Goal: Complete application form: Complete application form

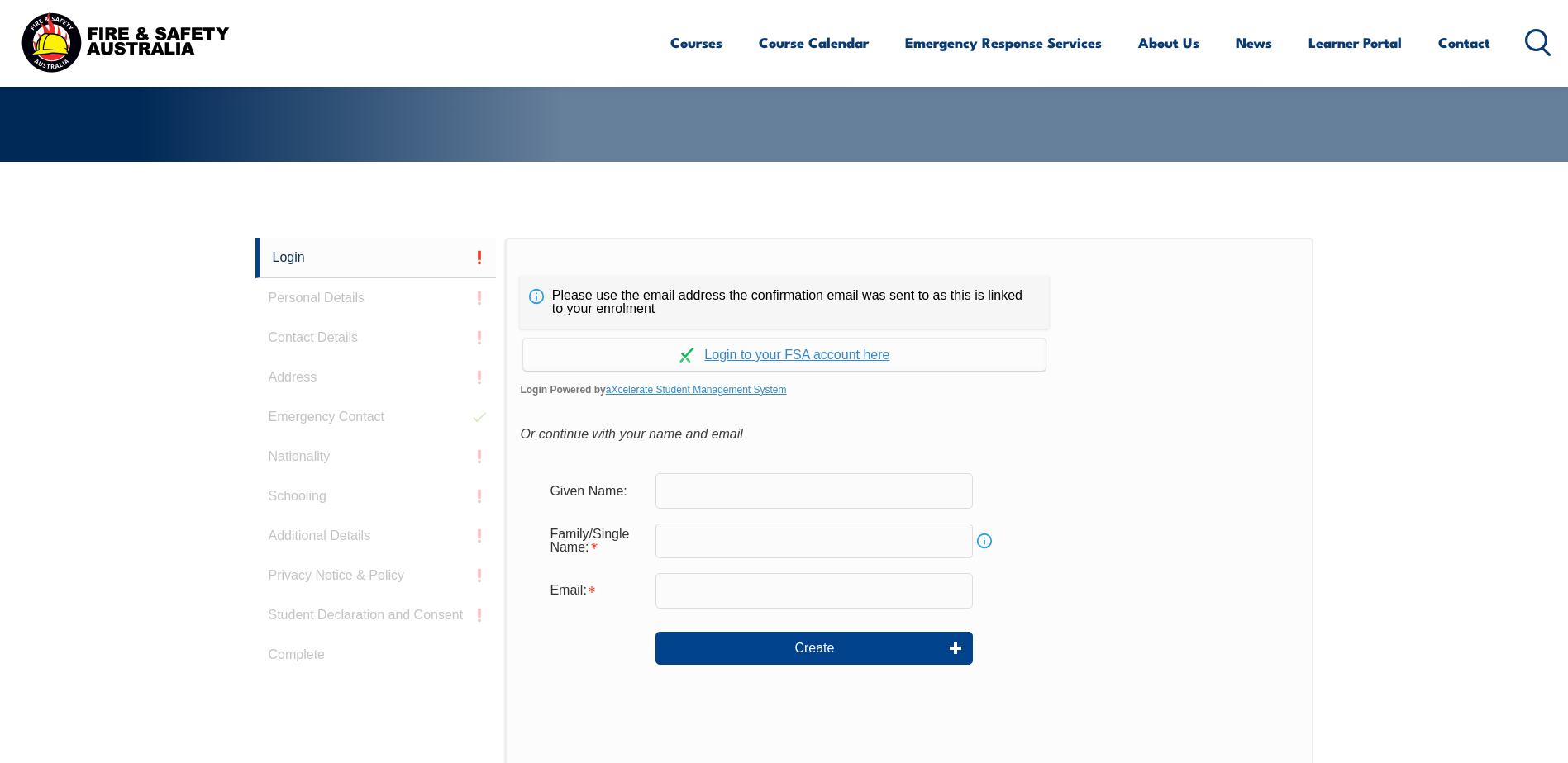
scroll to position [275, 0]
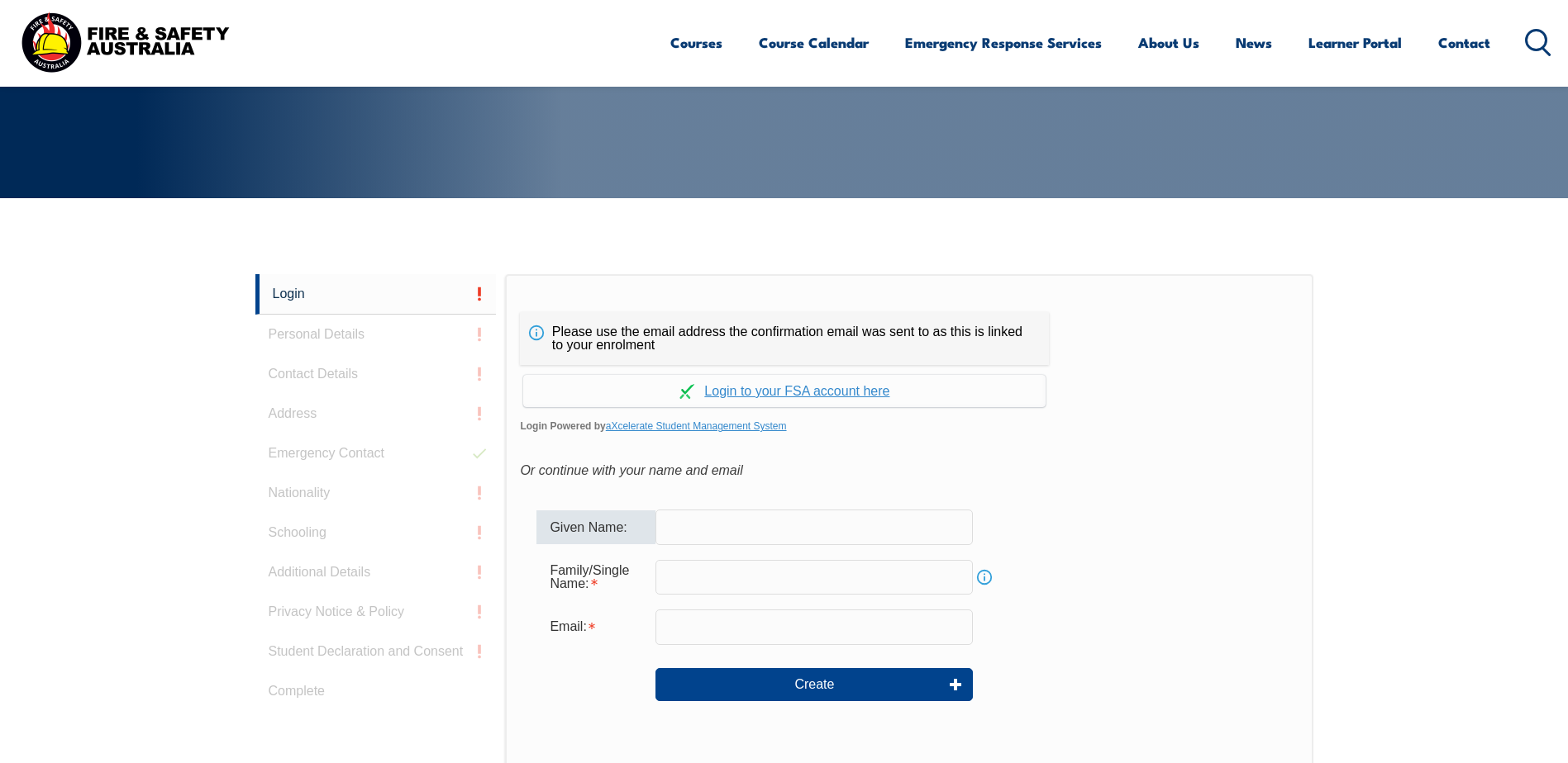
click at [785, 529] on input "text" at bounding box center [814, 527] width 318 height 35
type input "Sally"
type input "O'Brien"
type input "sobrien@insignia.com.au"
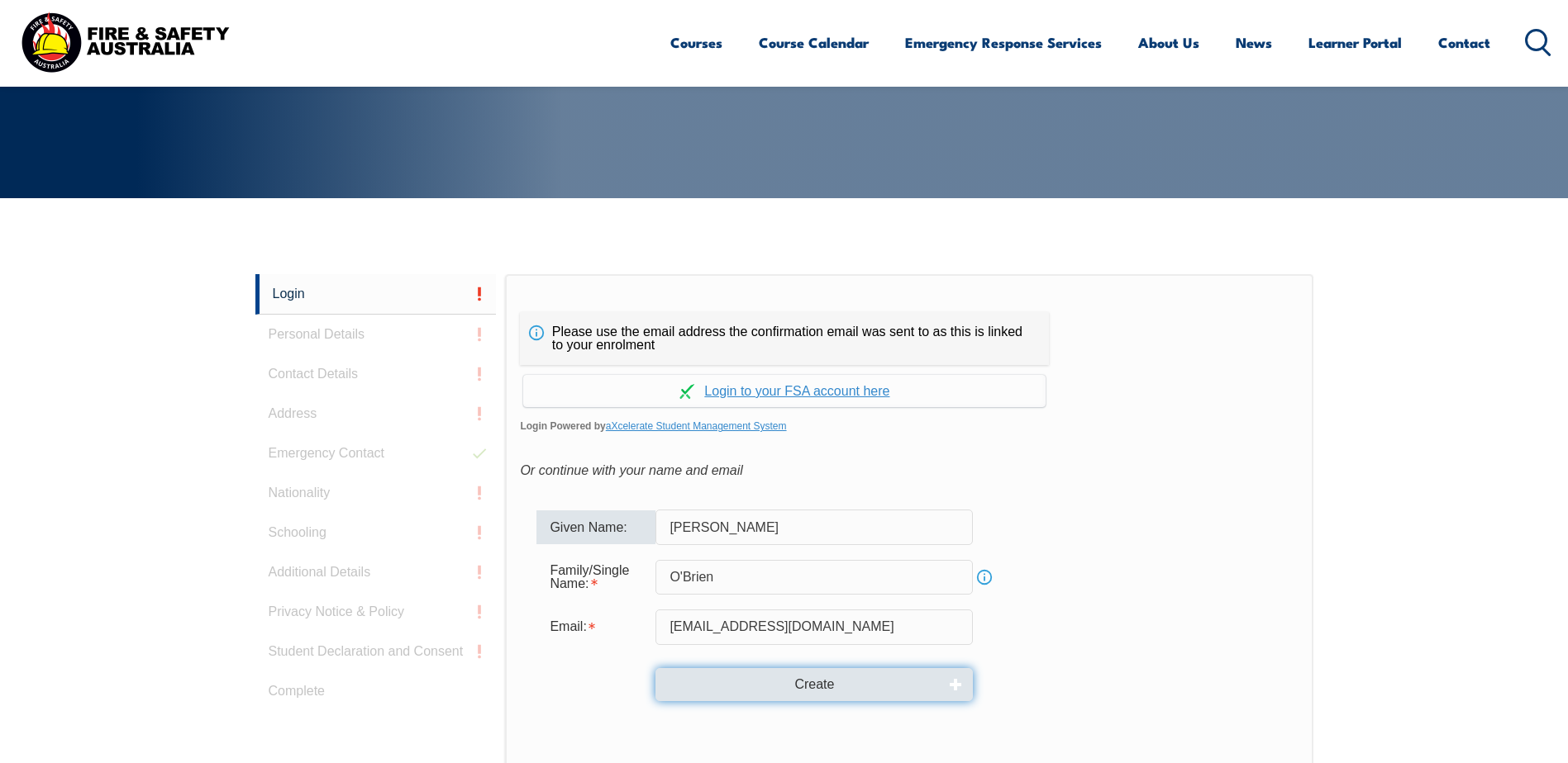
click at [825, 687] on button "Create" at bounding box center [814, 684] width 318 height 33
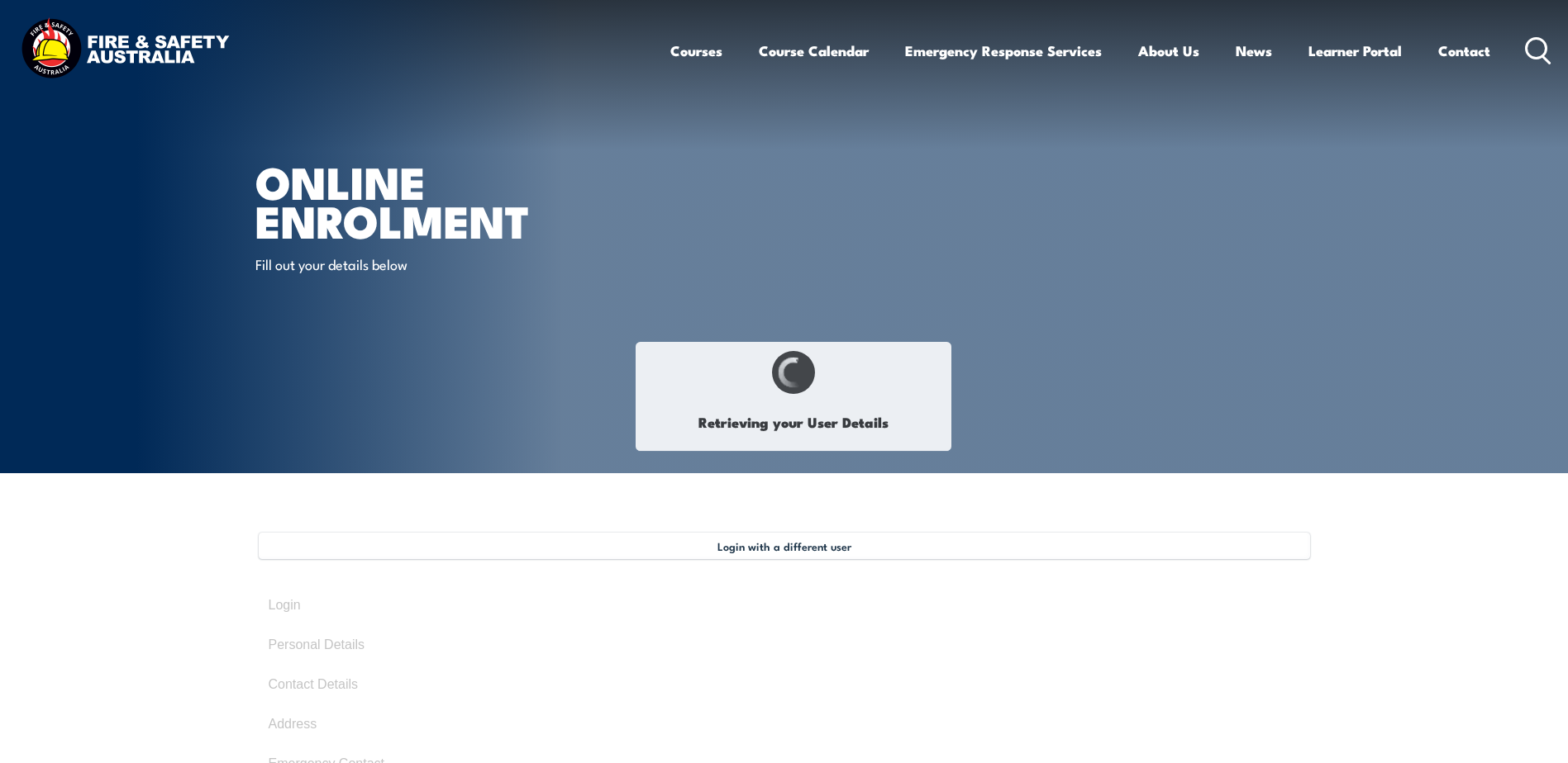
select select "Ms"
type input "Sally"
type input "O'Brien"
type input "August 13, 1969"
type input "WZ6S9AU8HT"
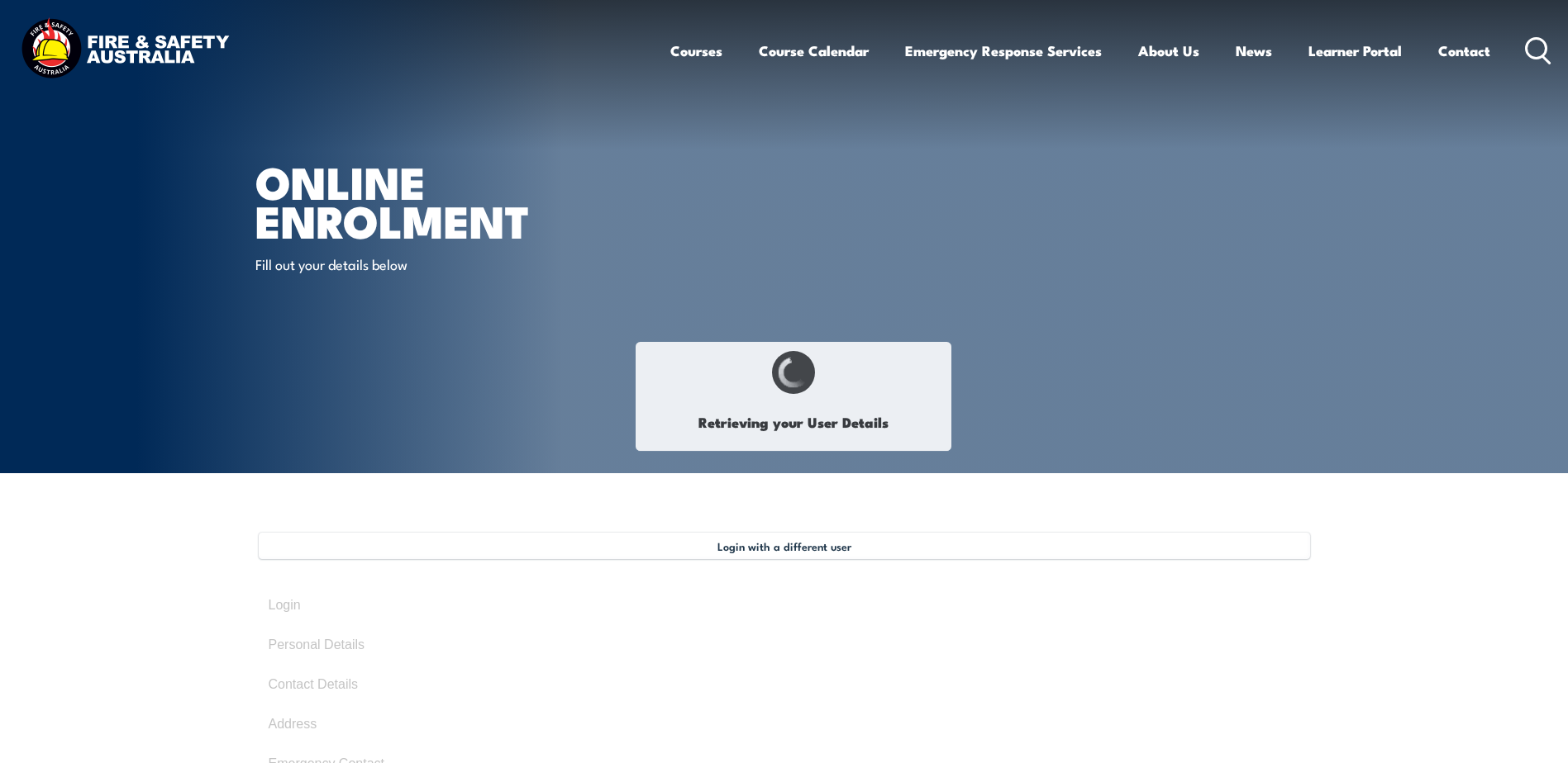
select select "F"
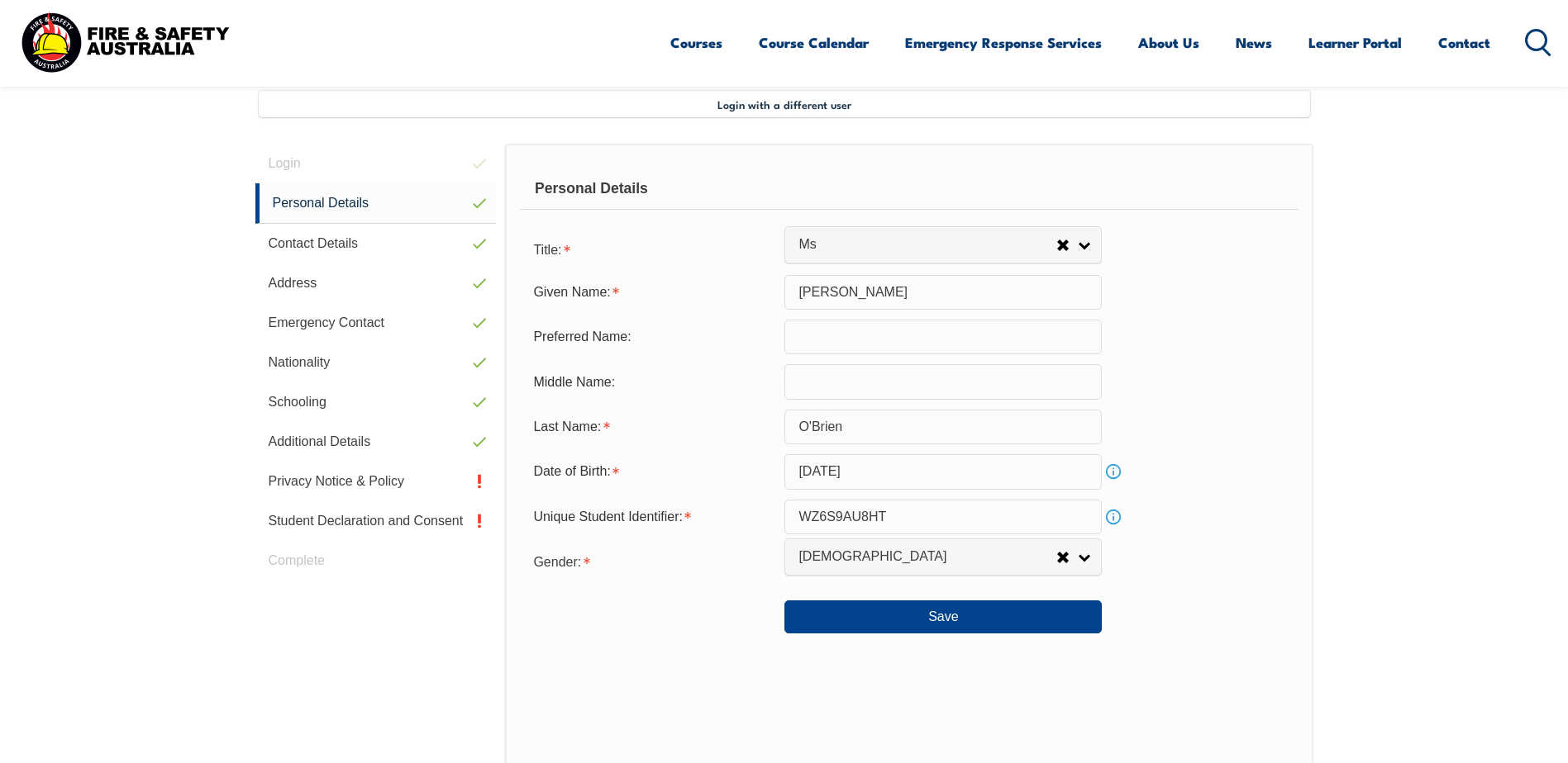
scroll to position [450, 0]
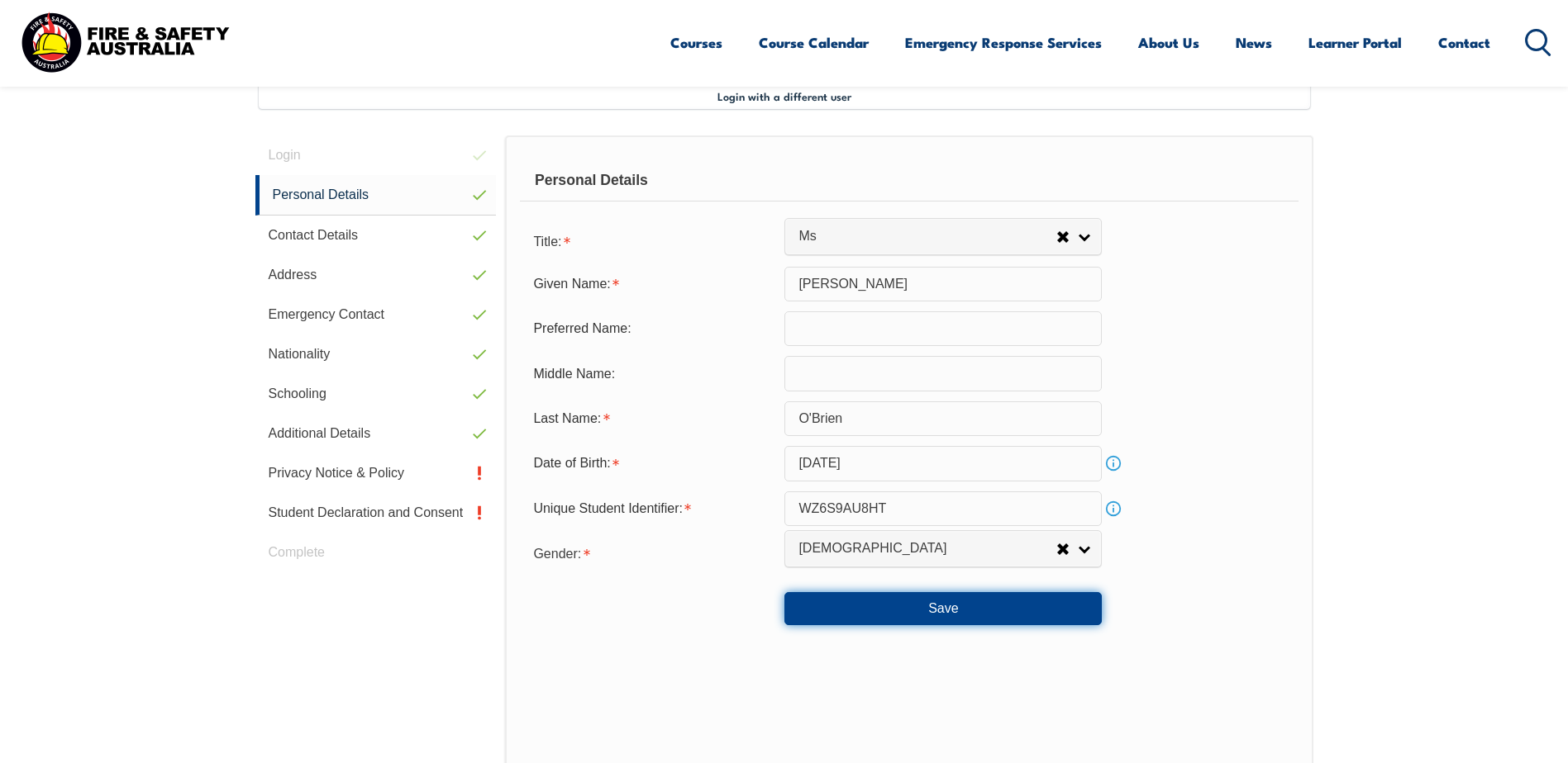
click at [934, 614] on button "Save" at bounding box center [942, 608] width 318 height 33
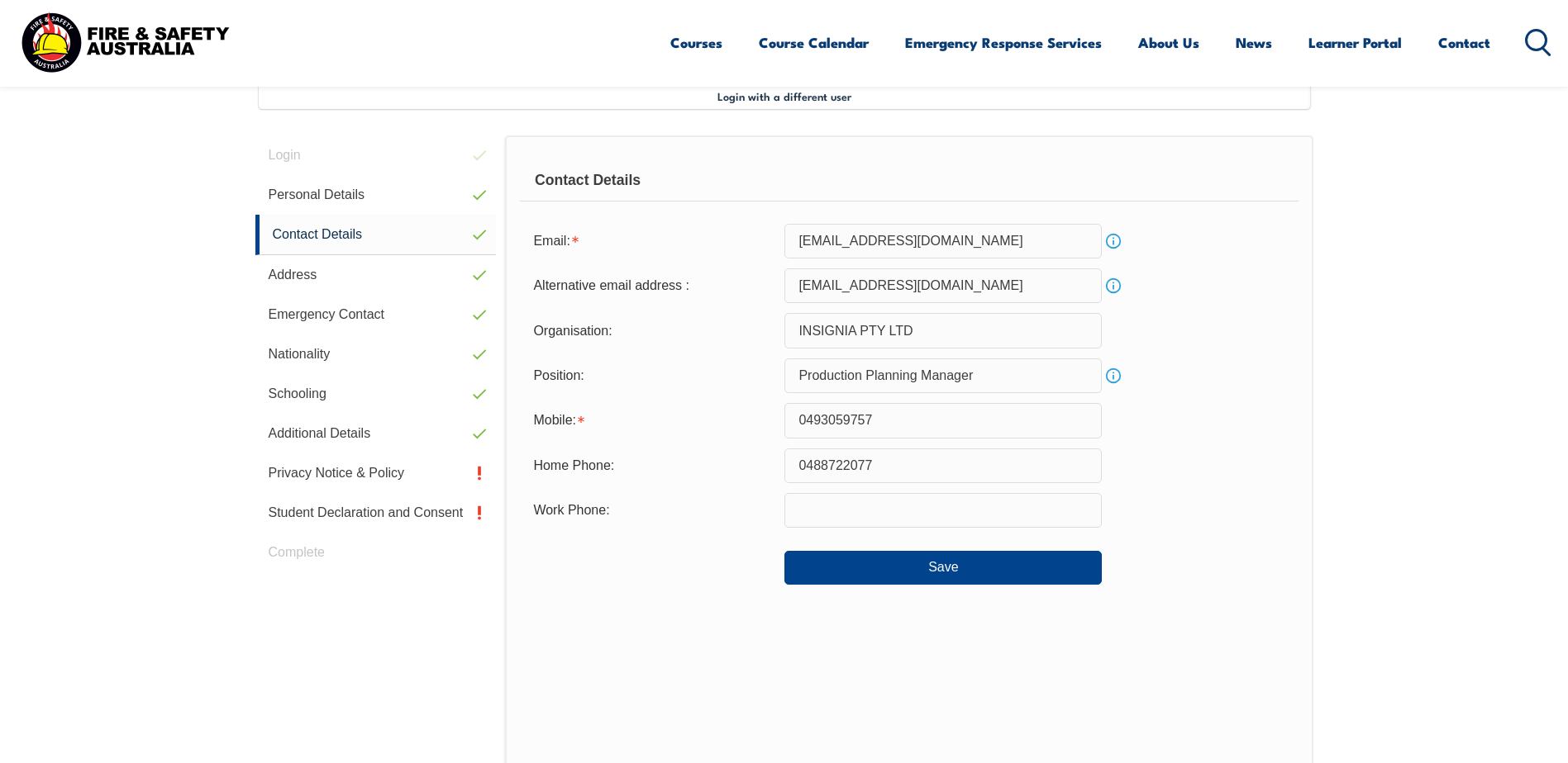
click at [868, 458] on input "0488722077" at bounding box center [942, 465] width 318 height 35
click at [880, 458] on input "0488722077" at bounding box center [942, 465] width 318 height 35
click at [880, 458] on input "0488722077" at bounding box center [942, 465] width 318 height 35
click at [816, 521] on input "text" at bounding box center [942, 511] width 318 height 35
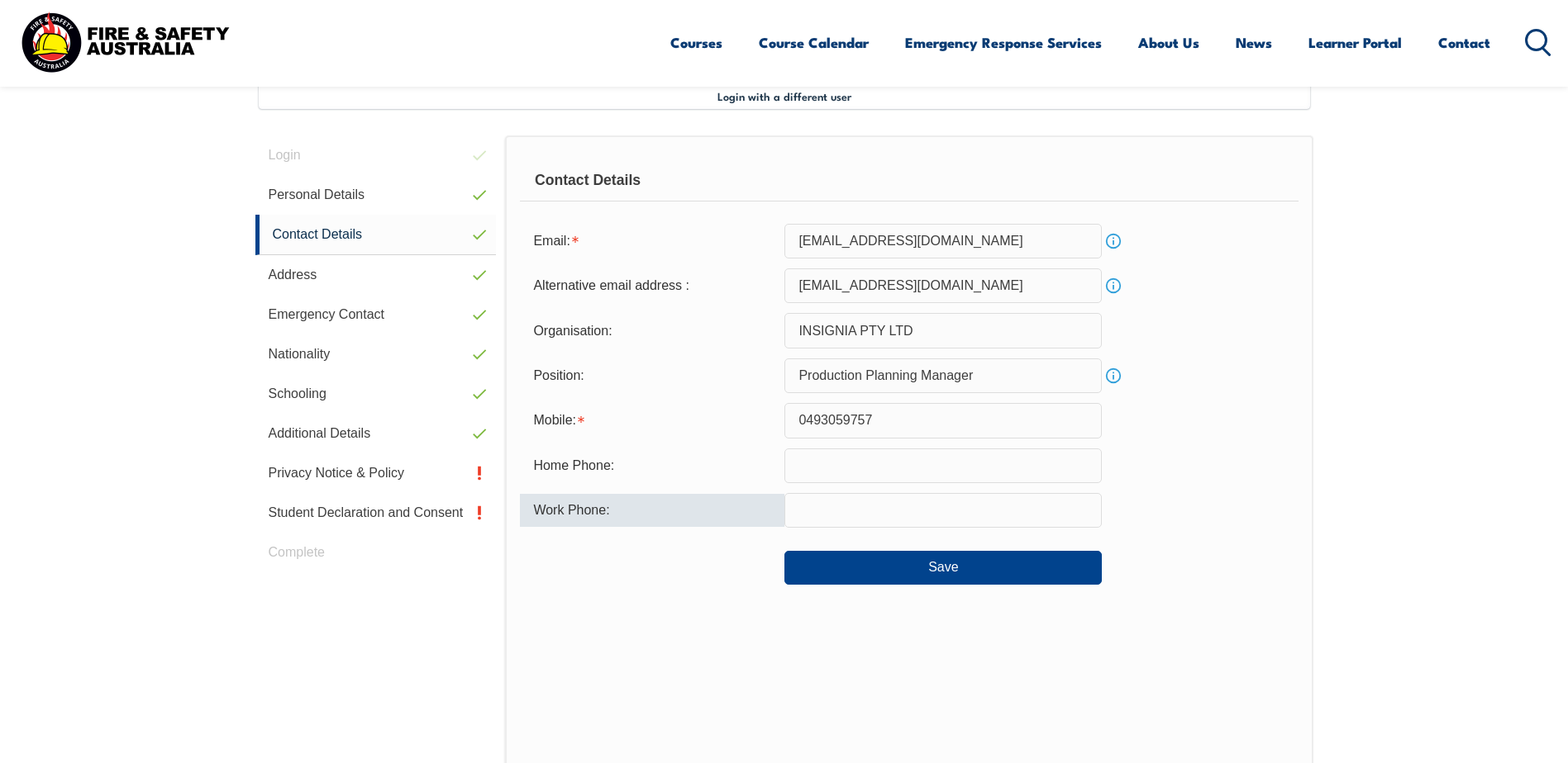
paste input "0488722077"
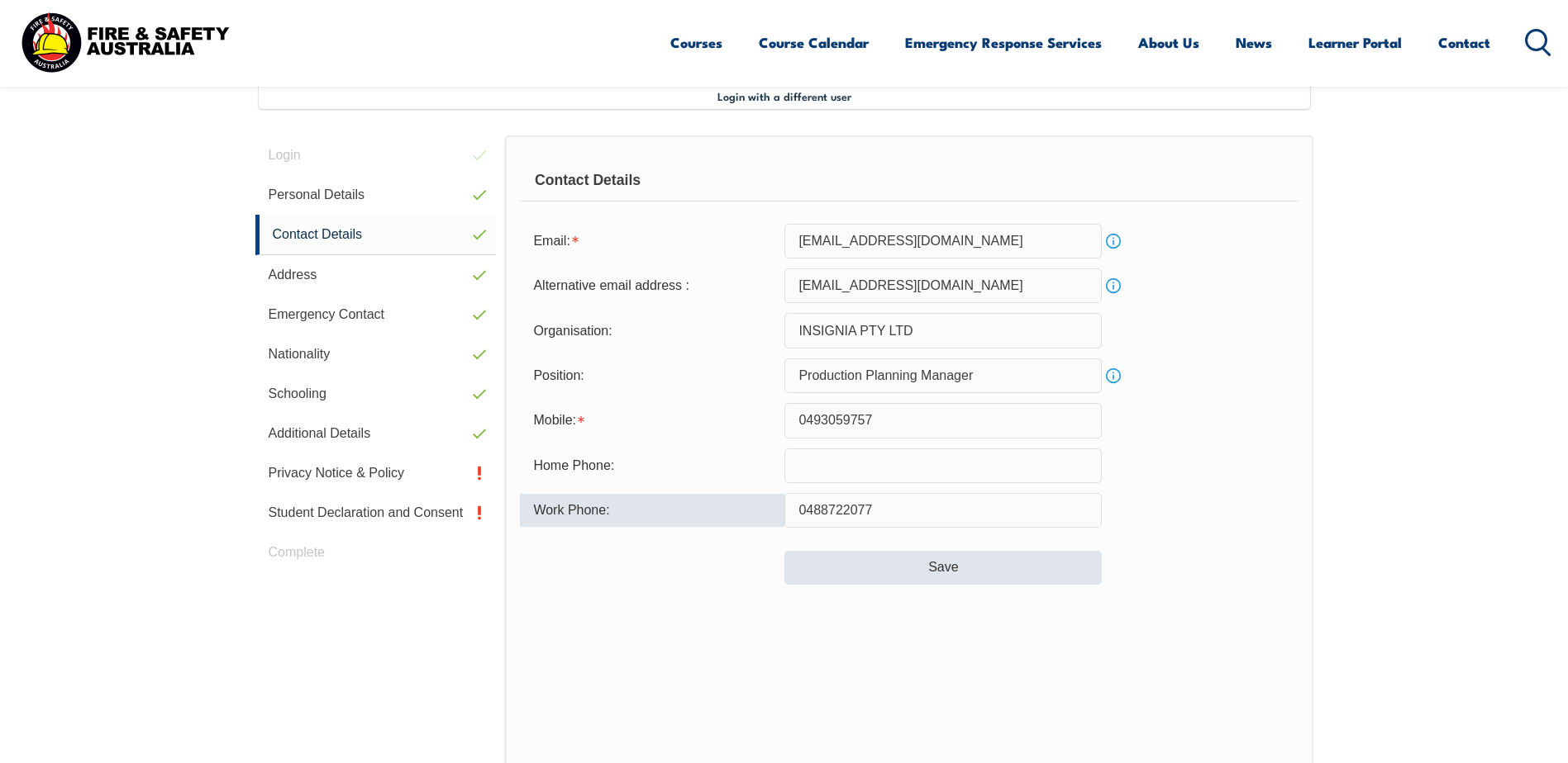
type input "0488722077"
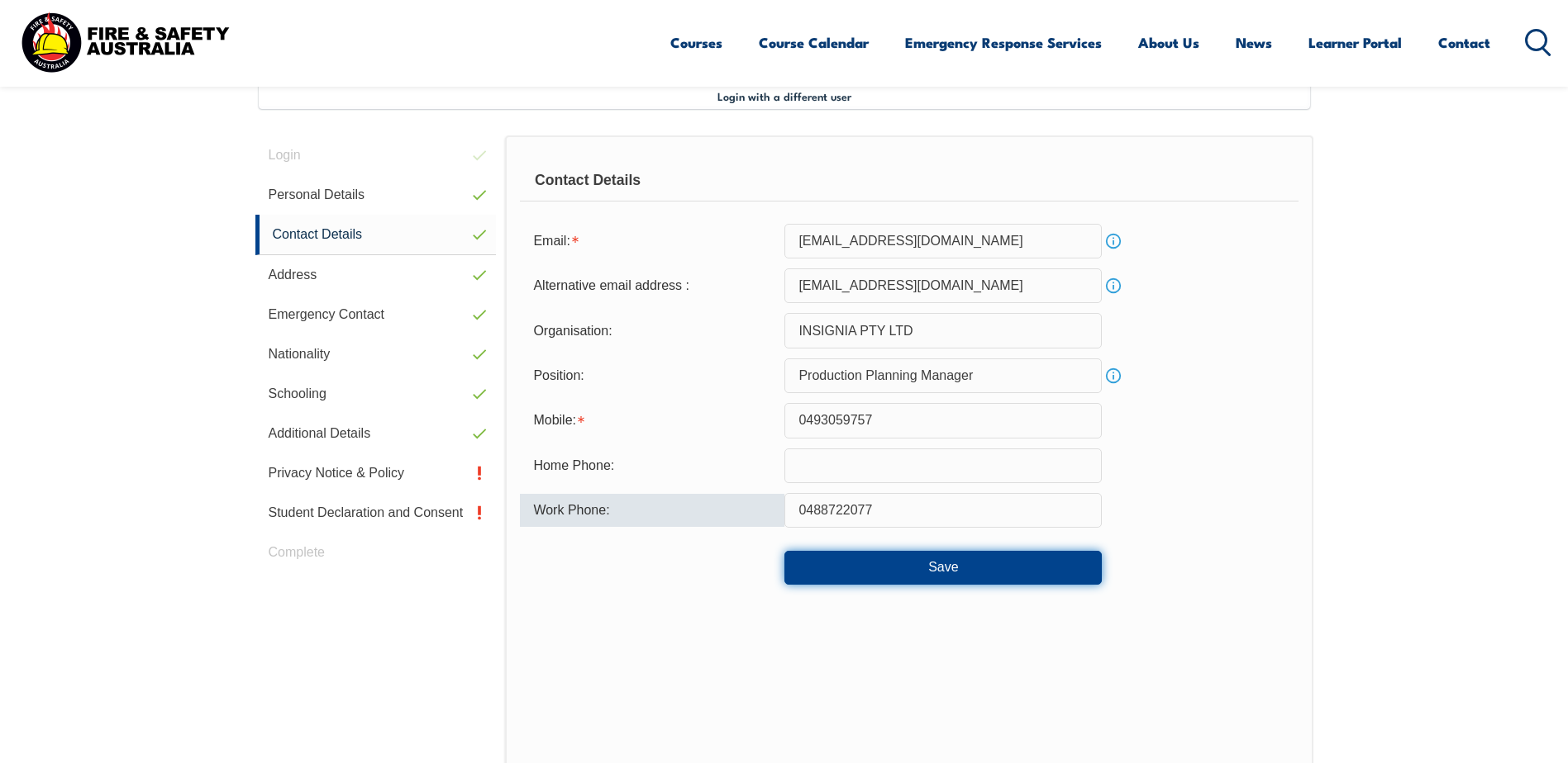
click at [972, 571] on button "Save" at bounding box center [942, 567] width 318 height 33
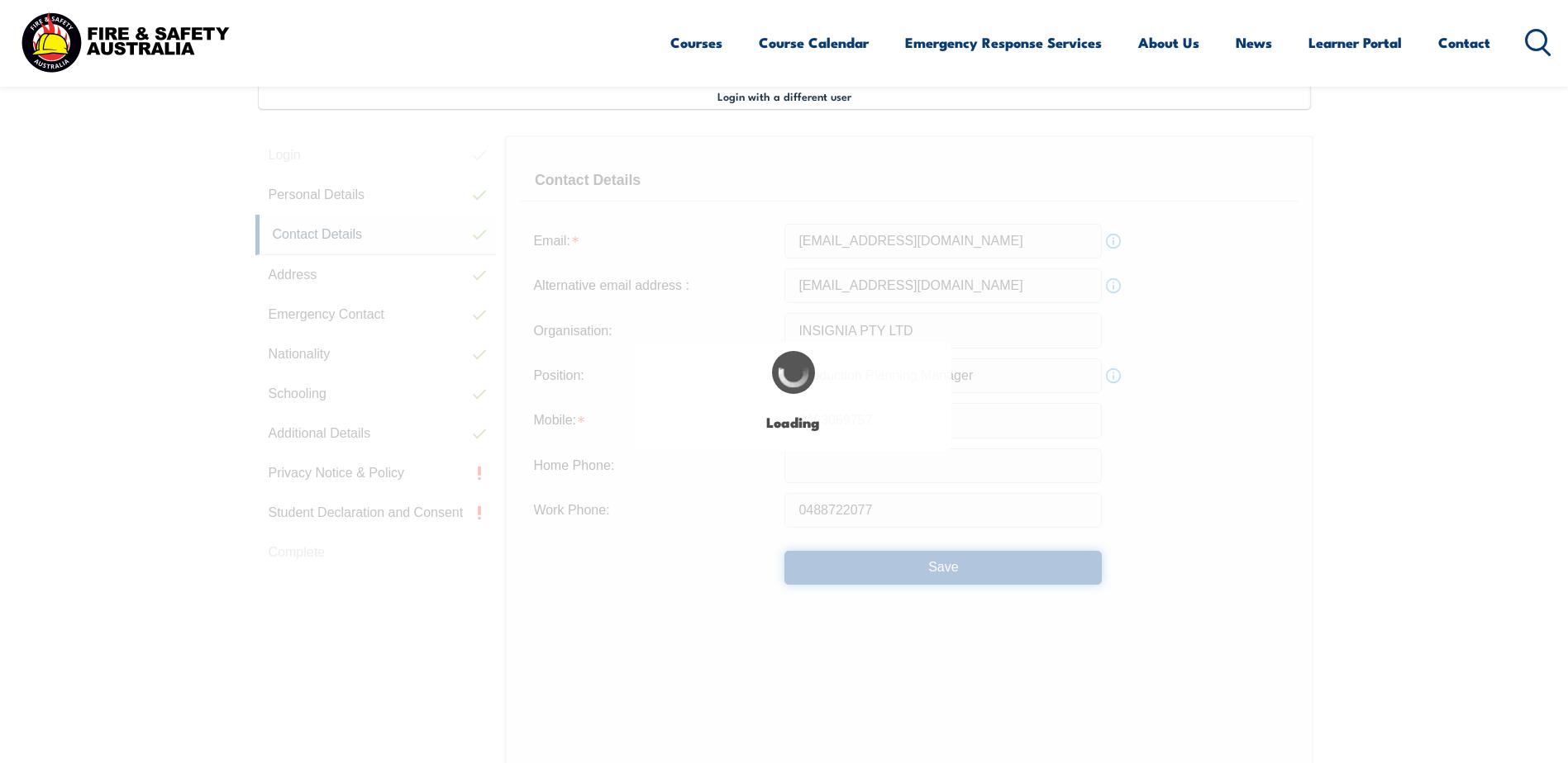
type input "0488722077"
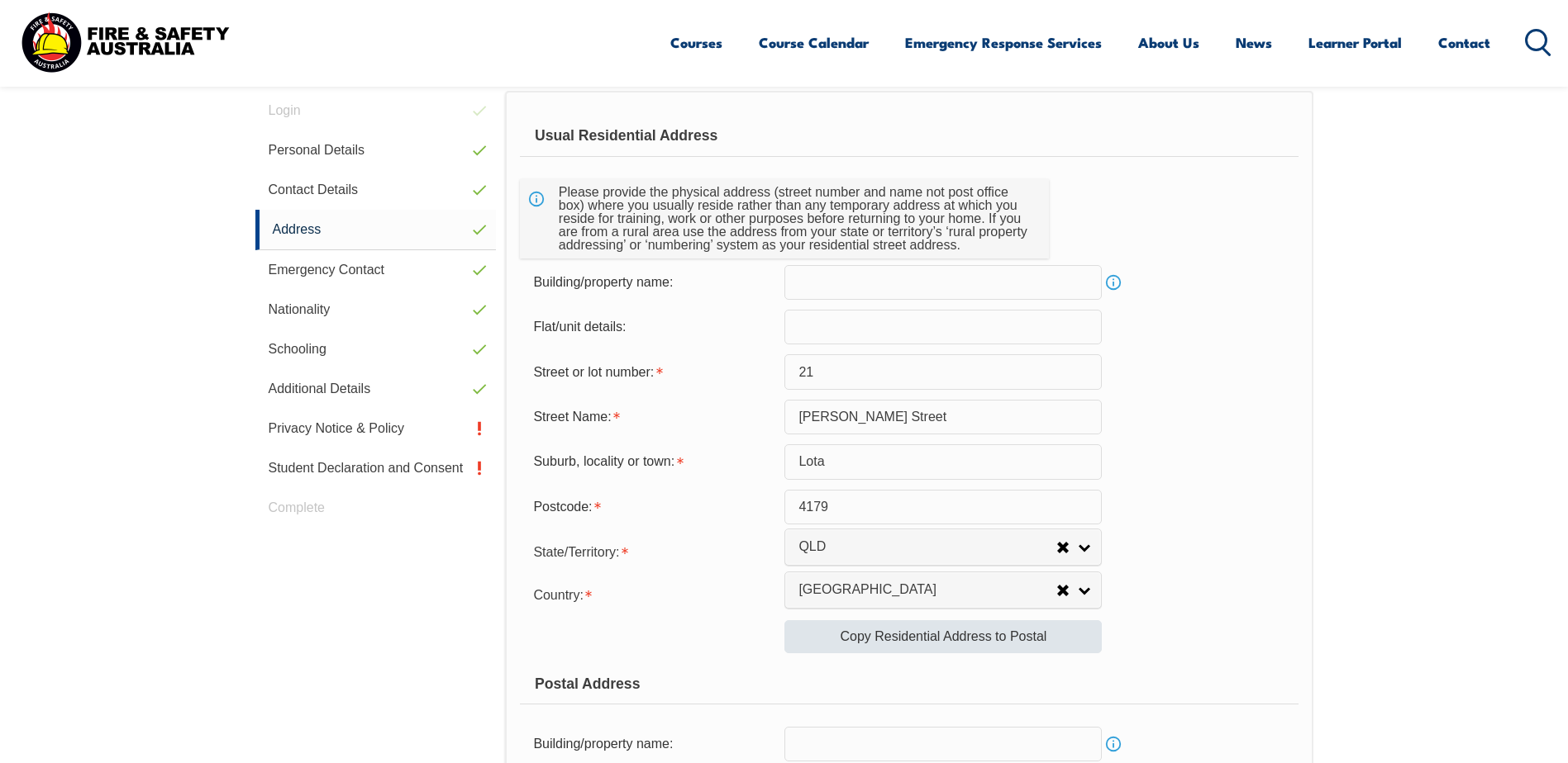
scroll to position [533, 0]
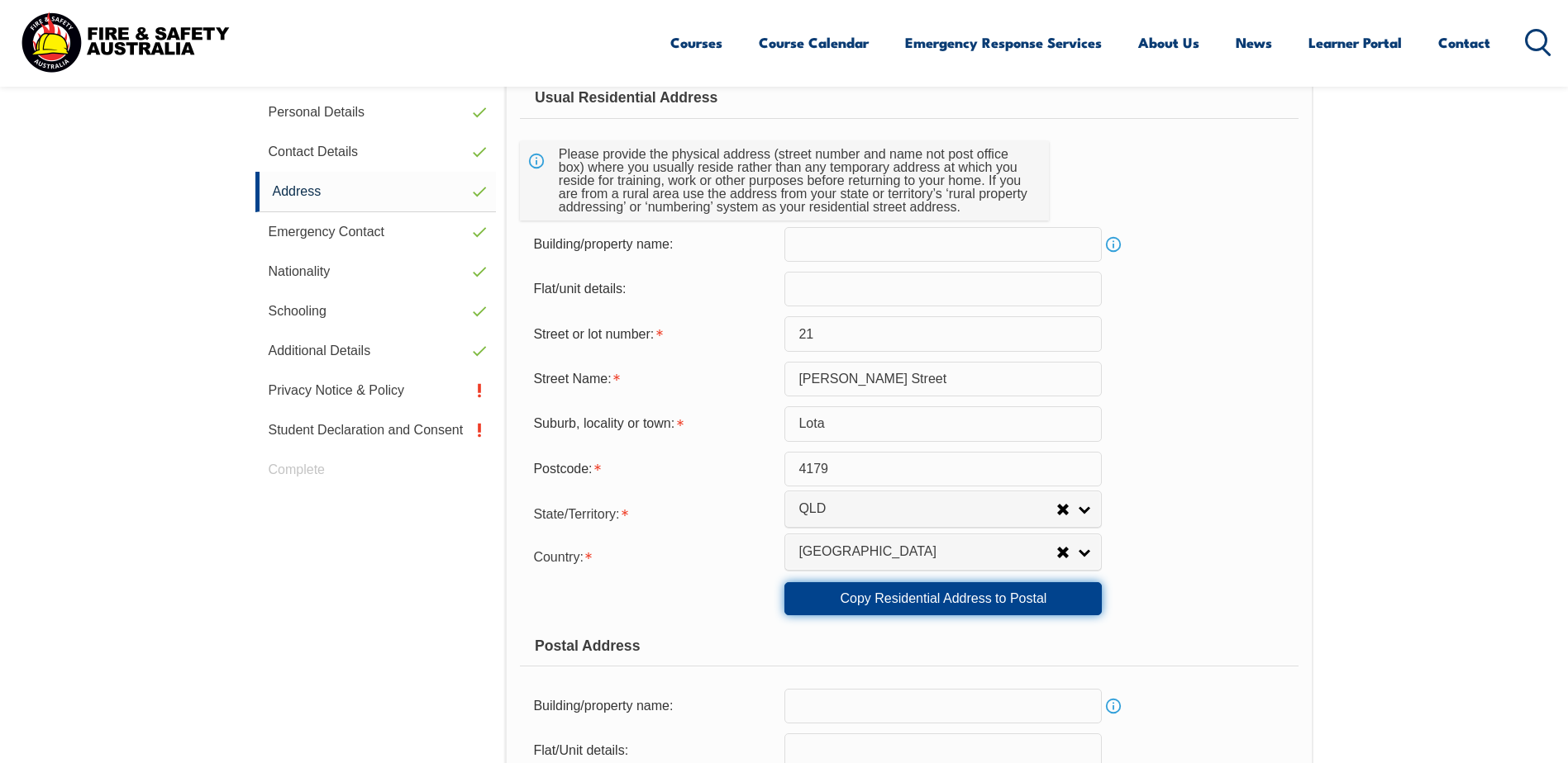
click at [939, 602] on link "Copy Residential Address to Postal" at bounding box center [942, 599] width 318 height 33
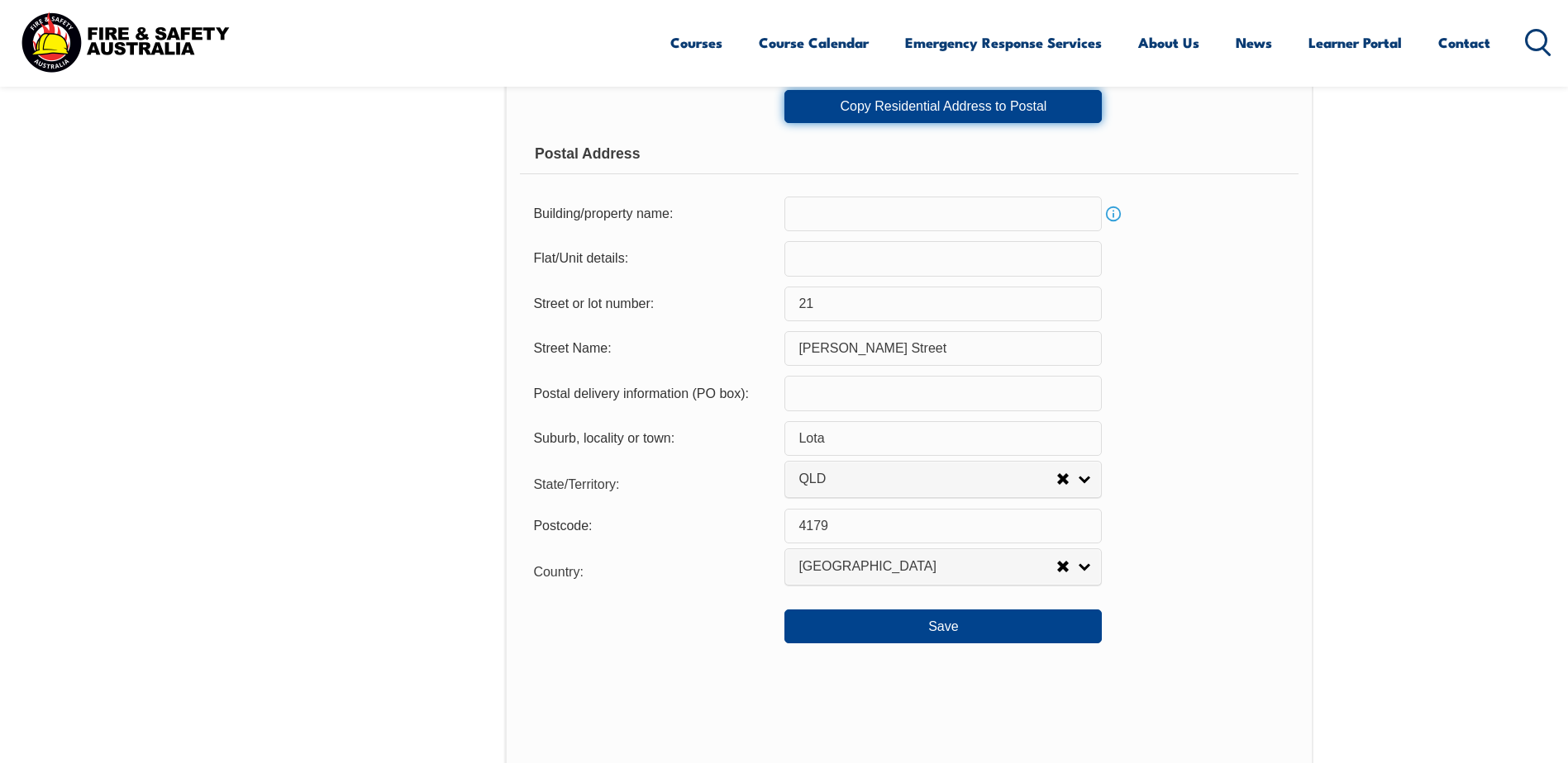
scroll to position [1028, 0]
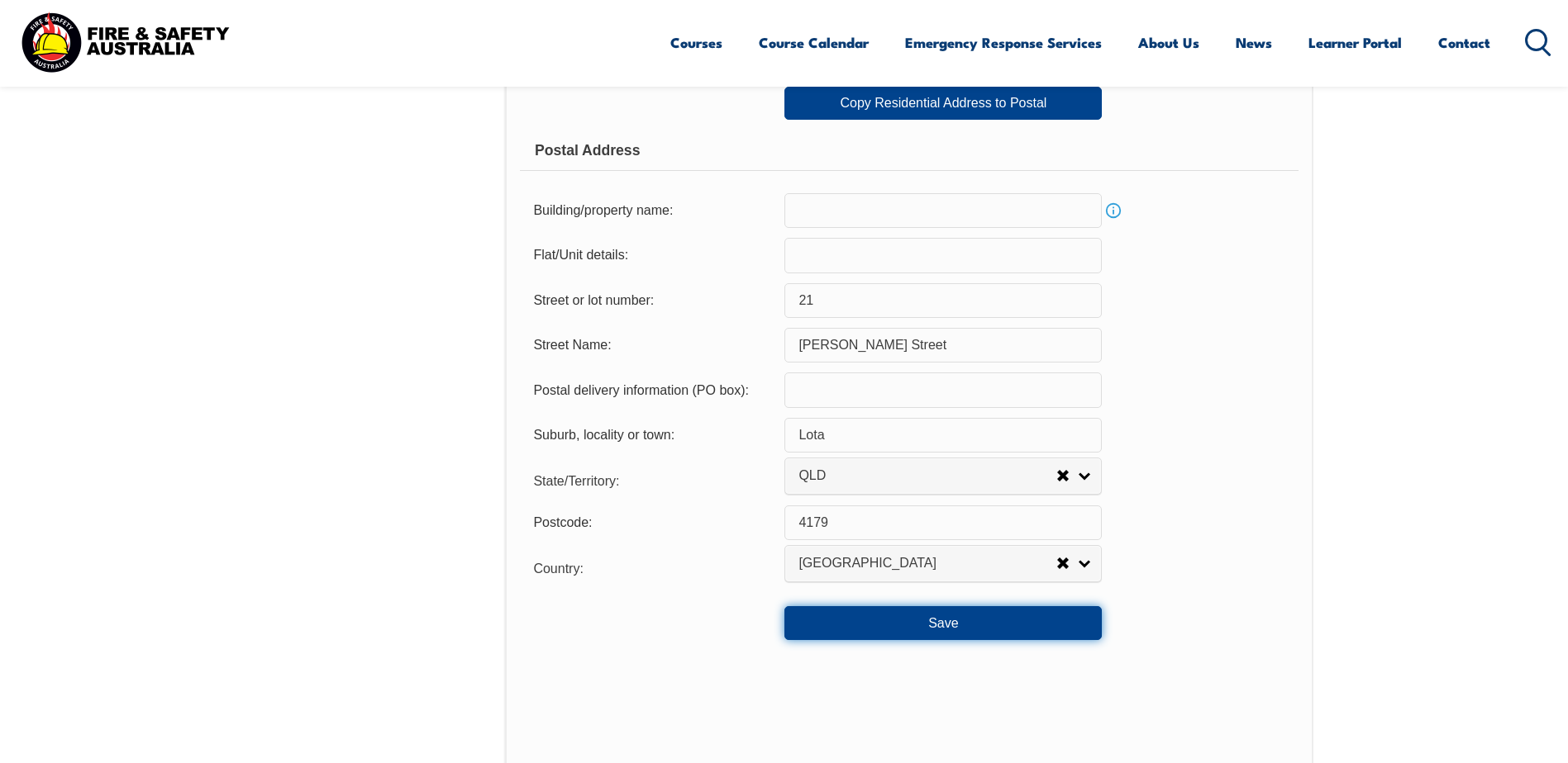
click at [1001, 618] on button "Save" at bounding box center [942, 623] width 318 height 33
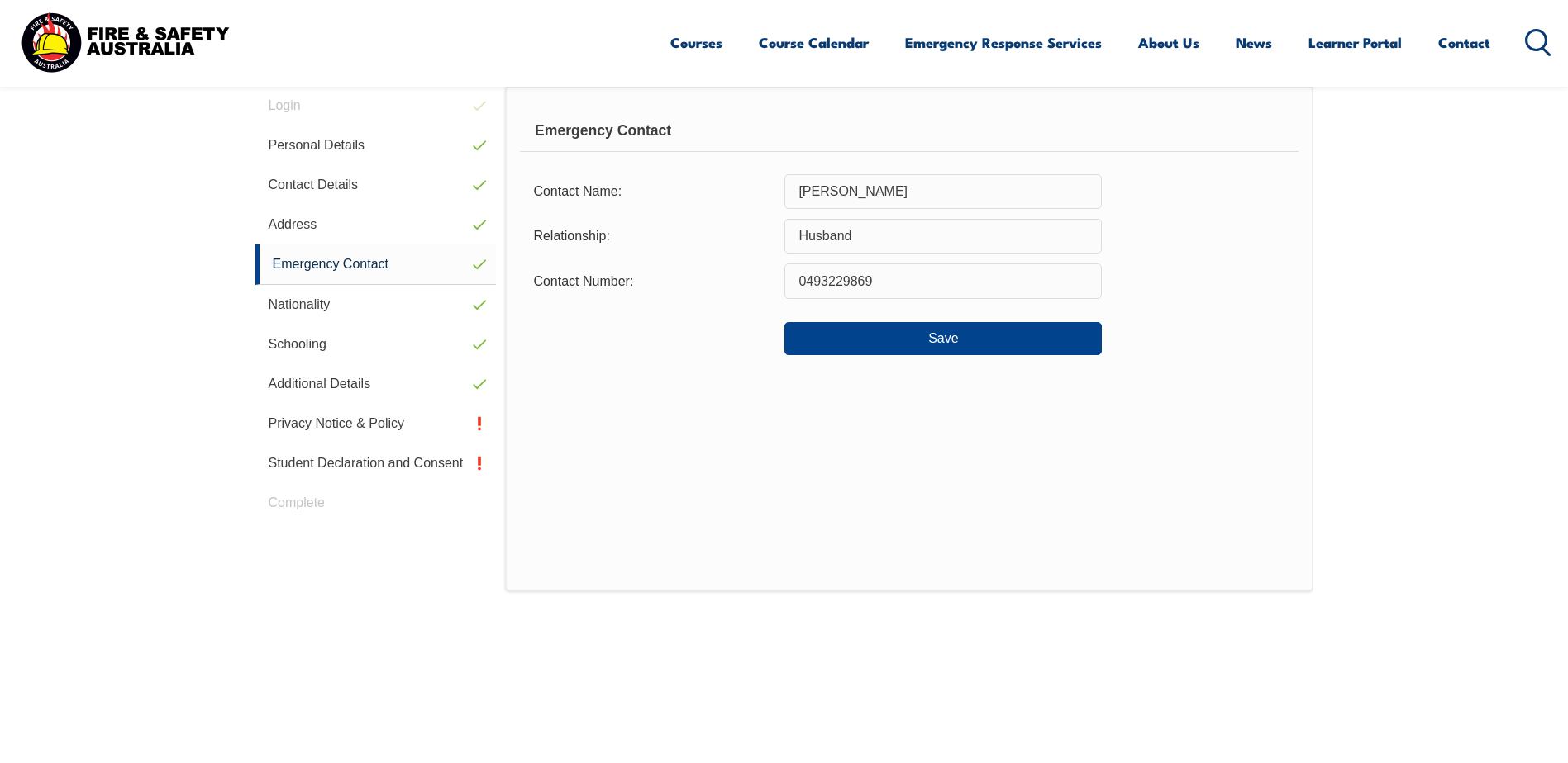
scroll to position [450, 0]
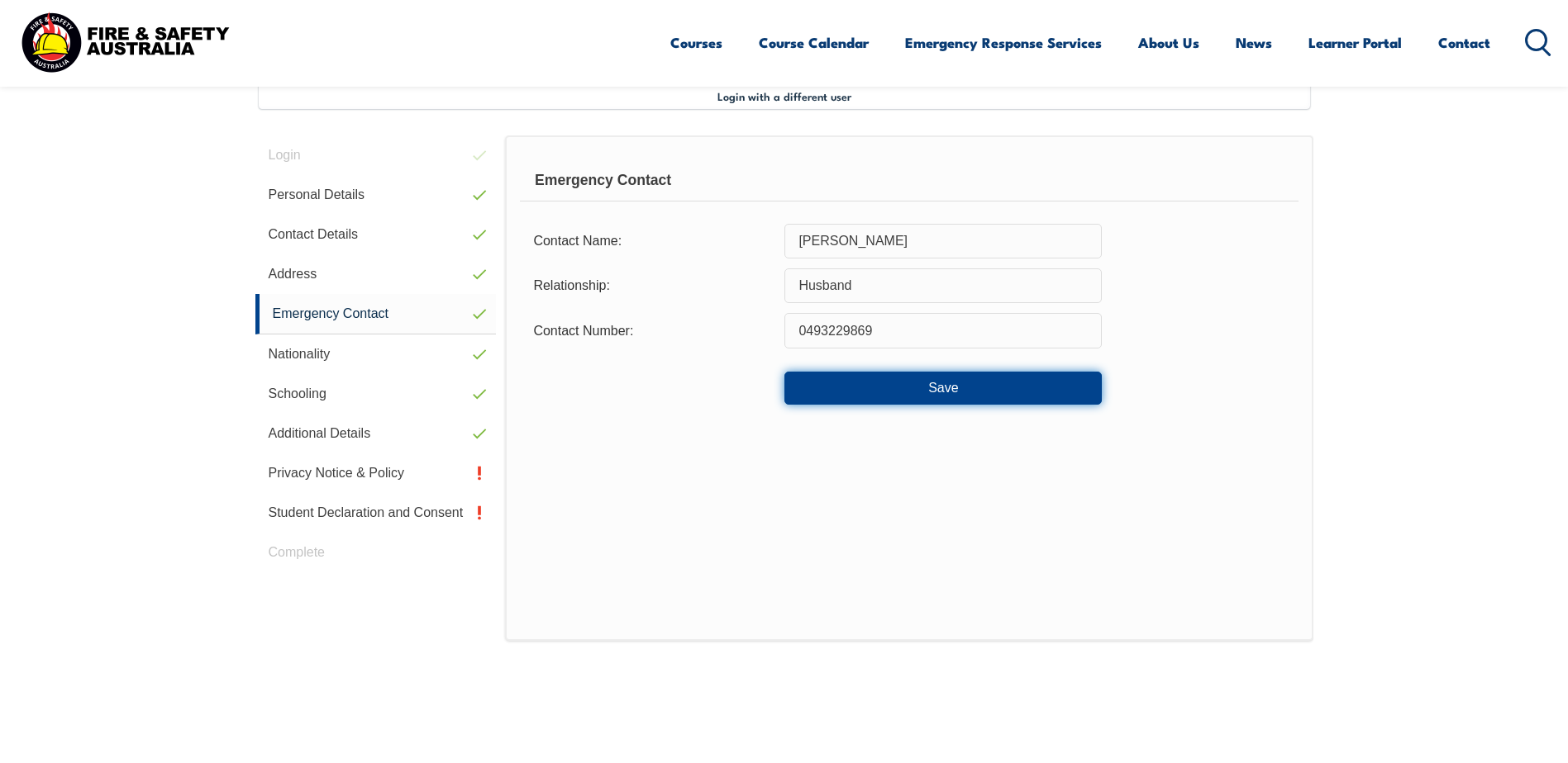
click at [883, 384] on button "Save" at bounding box center [942, 388] width 318 height 33
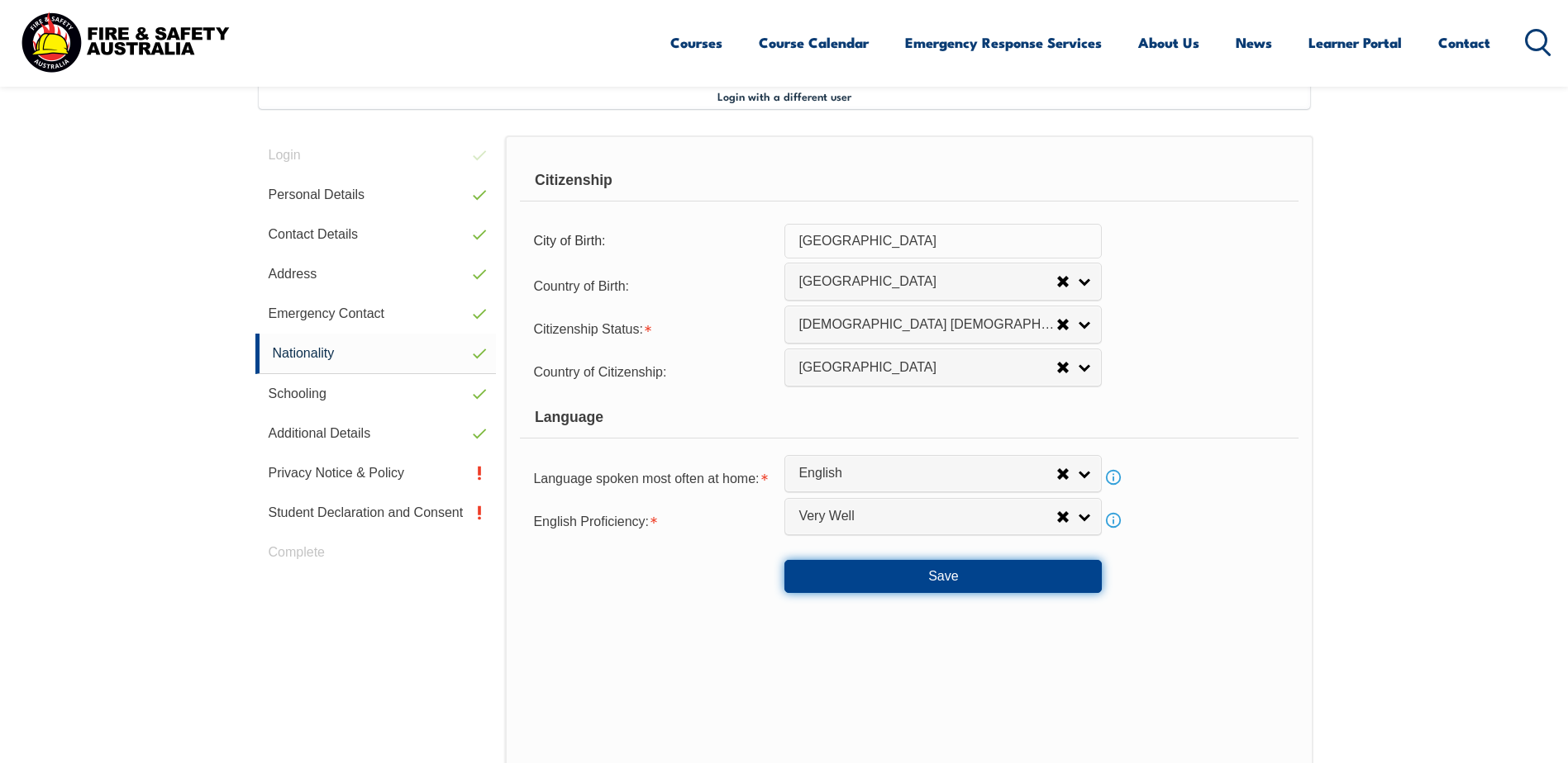
click at [955, 583] on button "Save" at bounding box center [942, 577] width 318 height 33
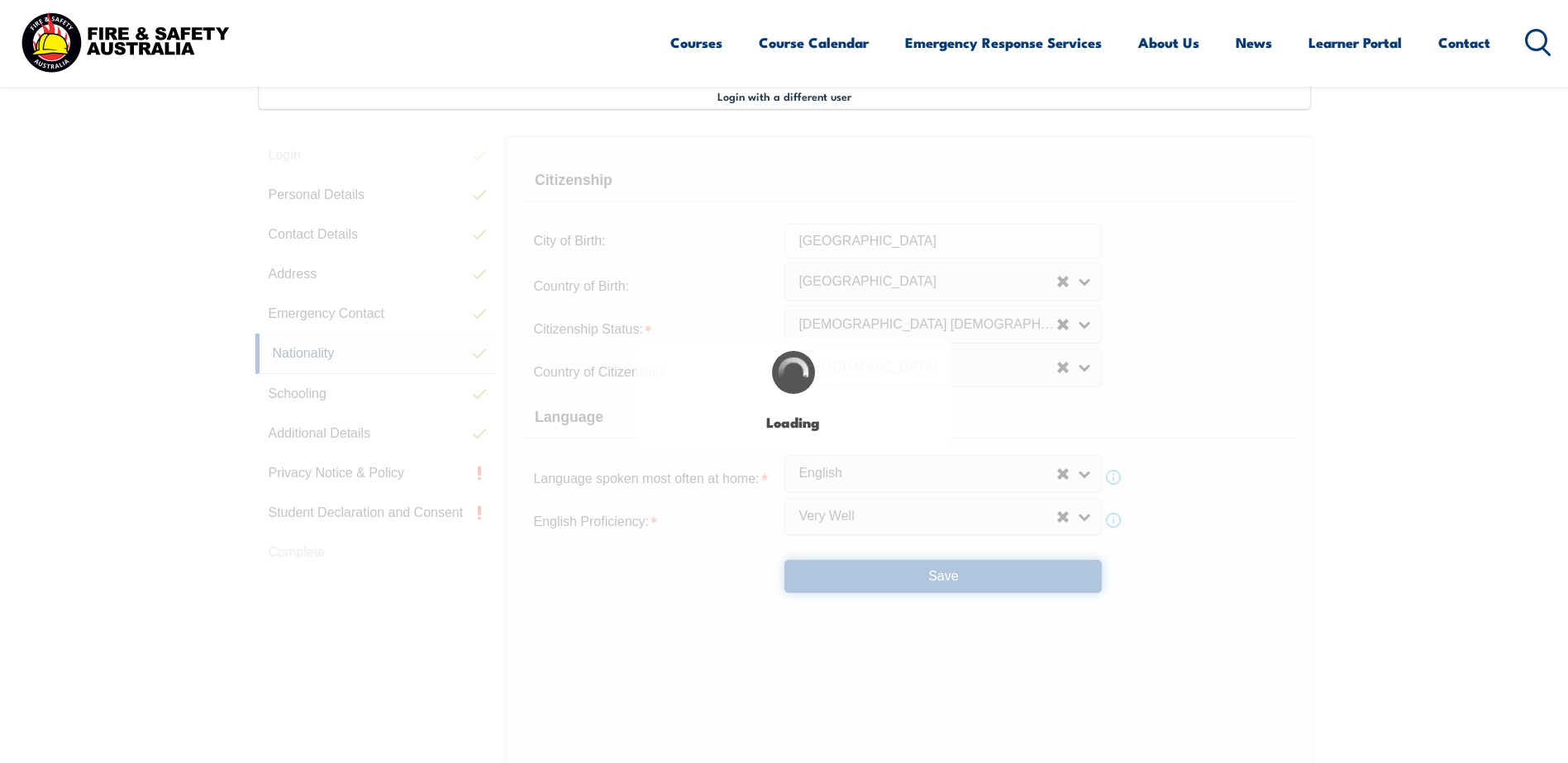
select select "false"
select select "true"
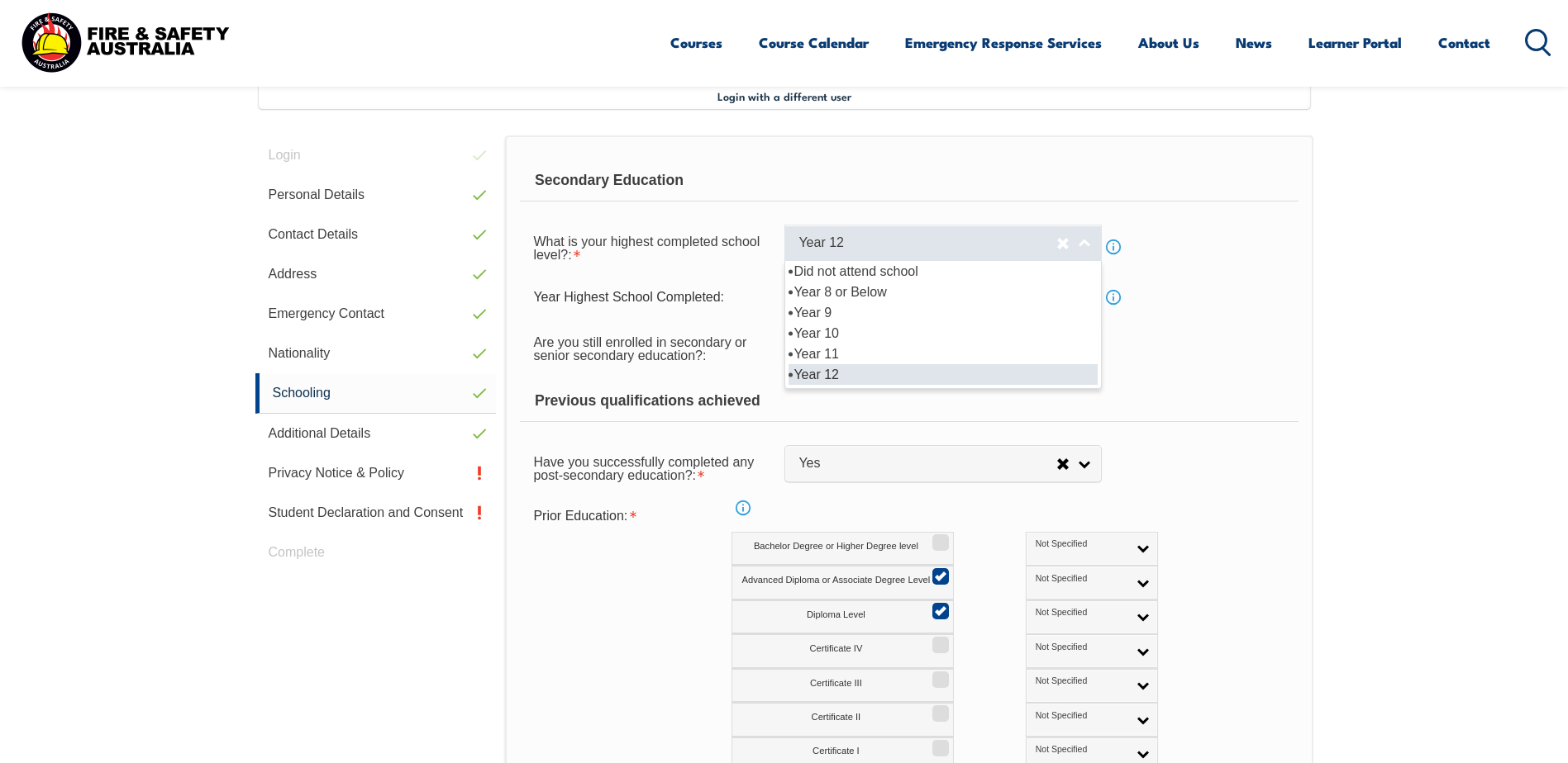
click at [1087, 244] on link "Year 12" at bounding box center [942, 243] width 318 height 37
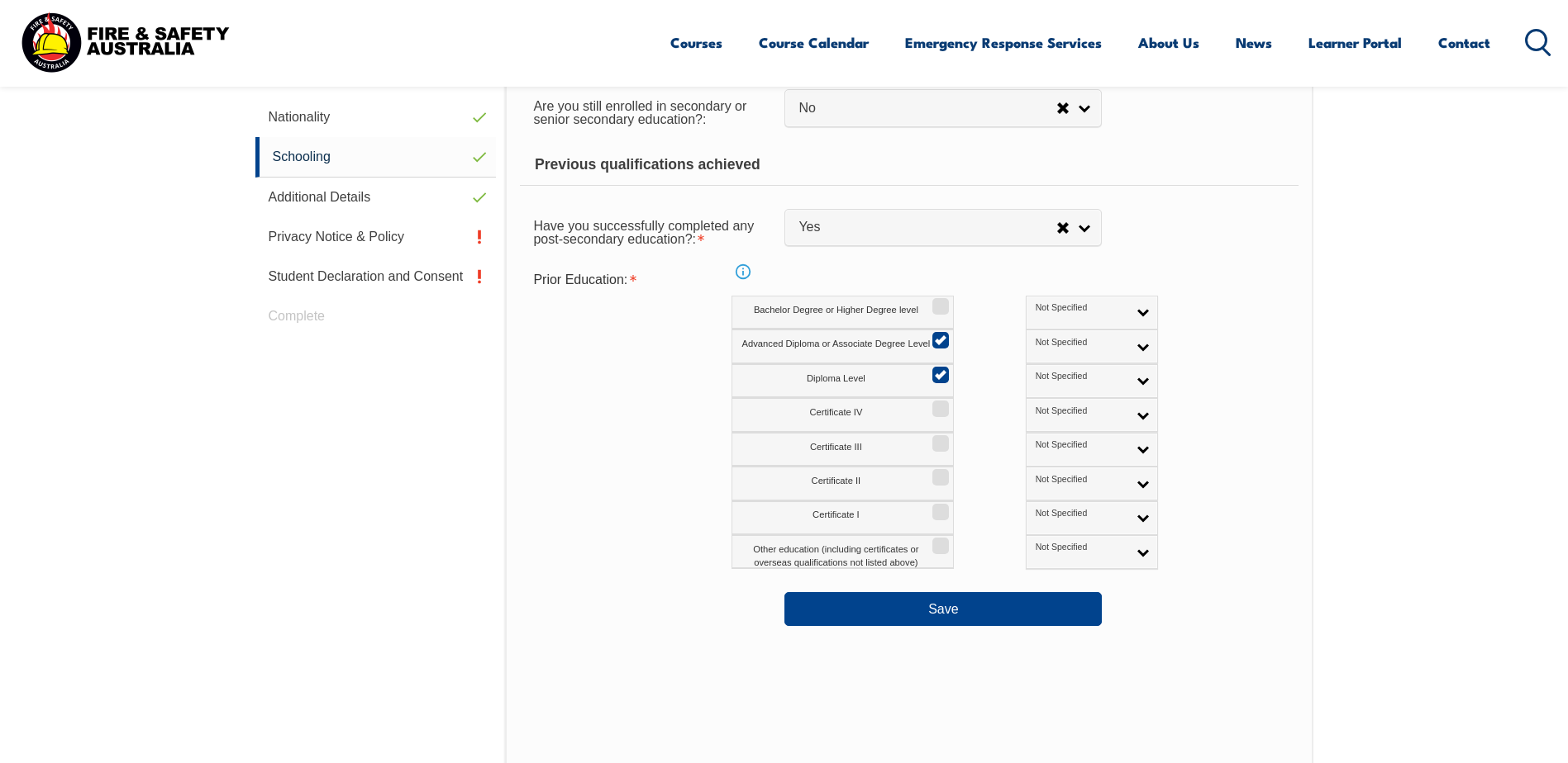
scroll to position [698, 0]
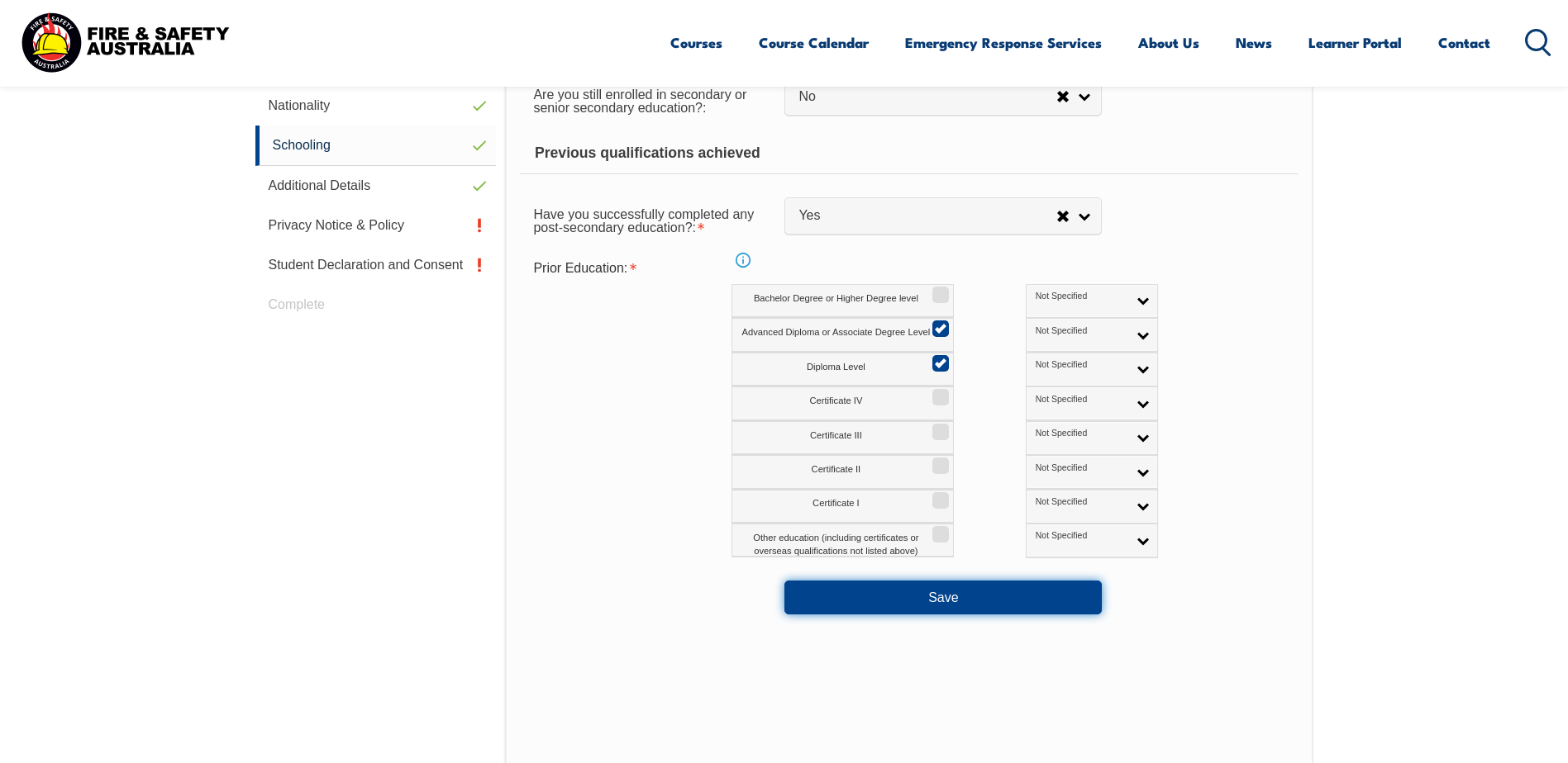
click at [930, 597] on button "Save" at bounding box center [942, 597] width 318 height 33
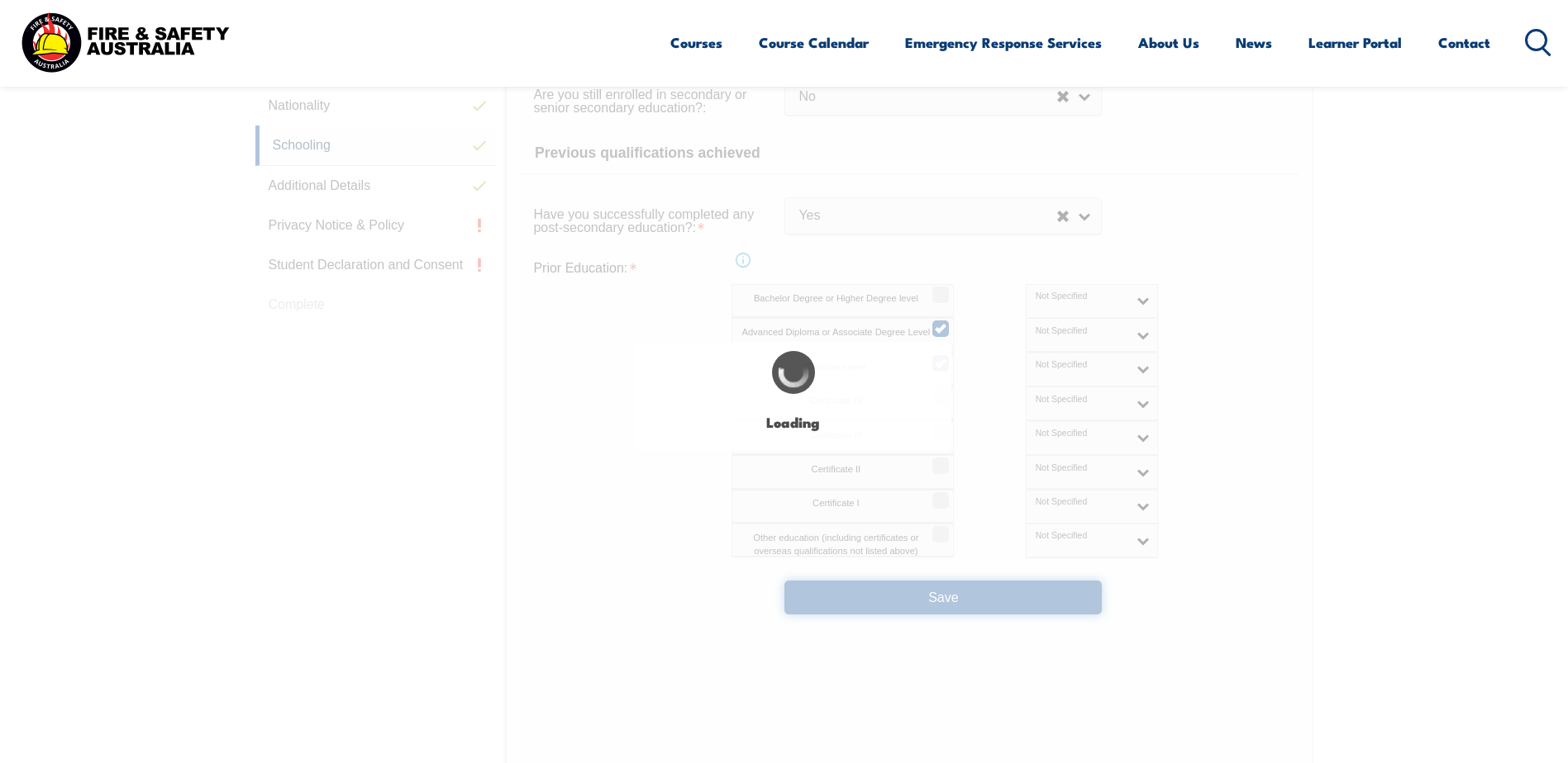
select select "false"
select select "true"
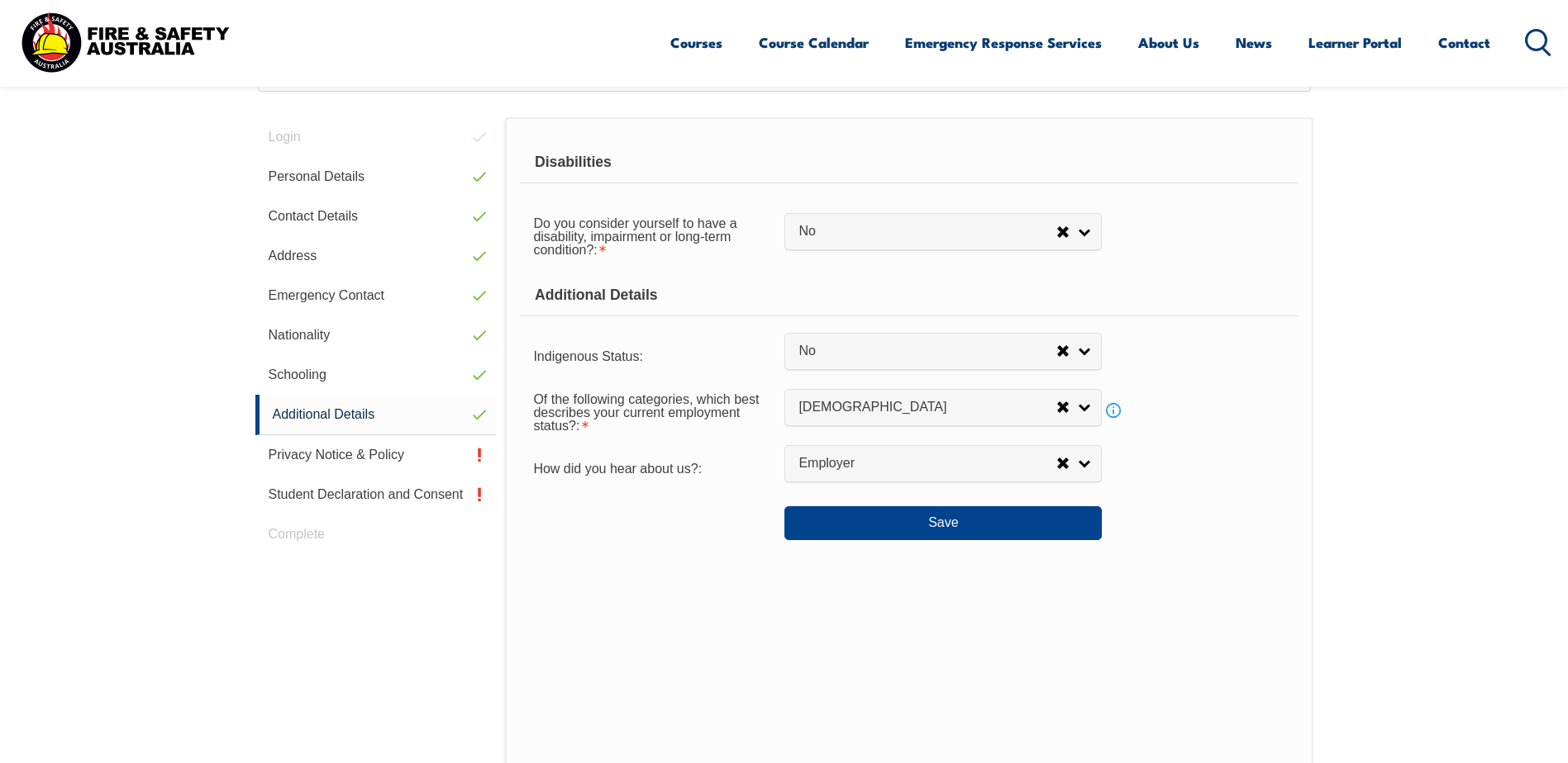
scroll to position [450, 0]
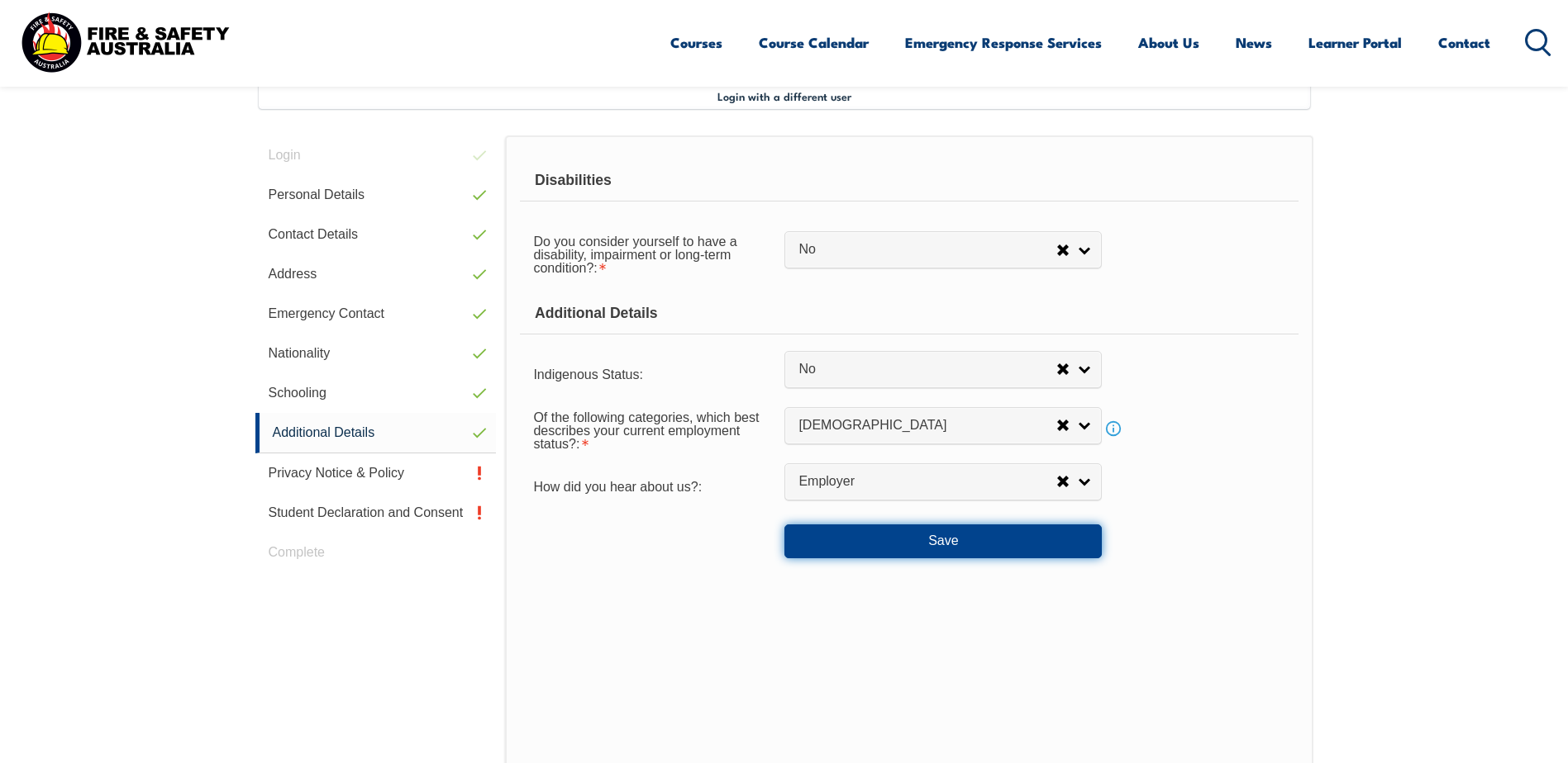
click at [950, 545] on button "Save" at bounding box center [942, 541] width 318 height 33
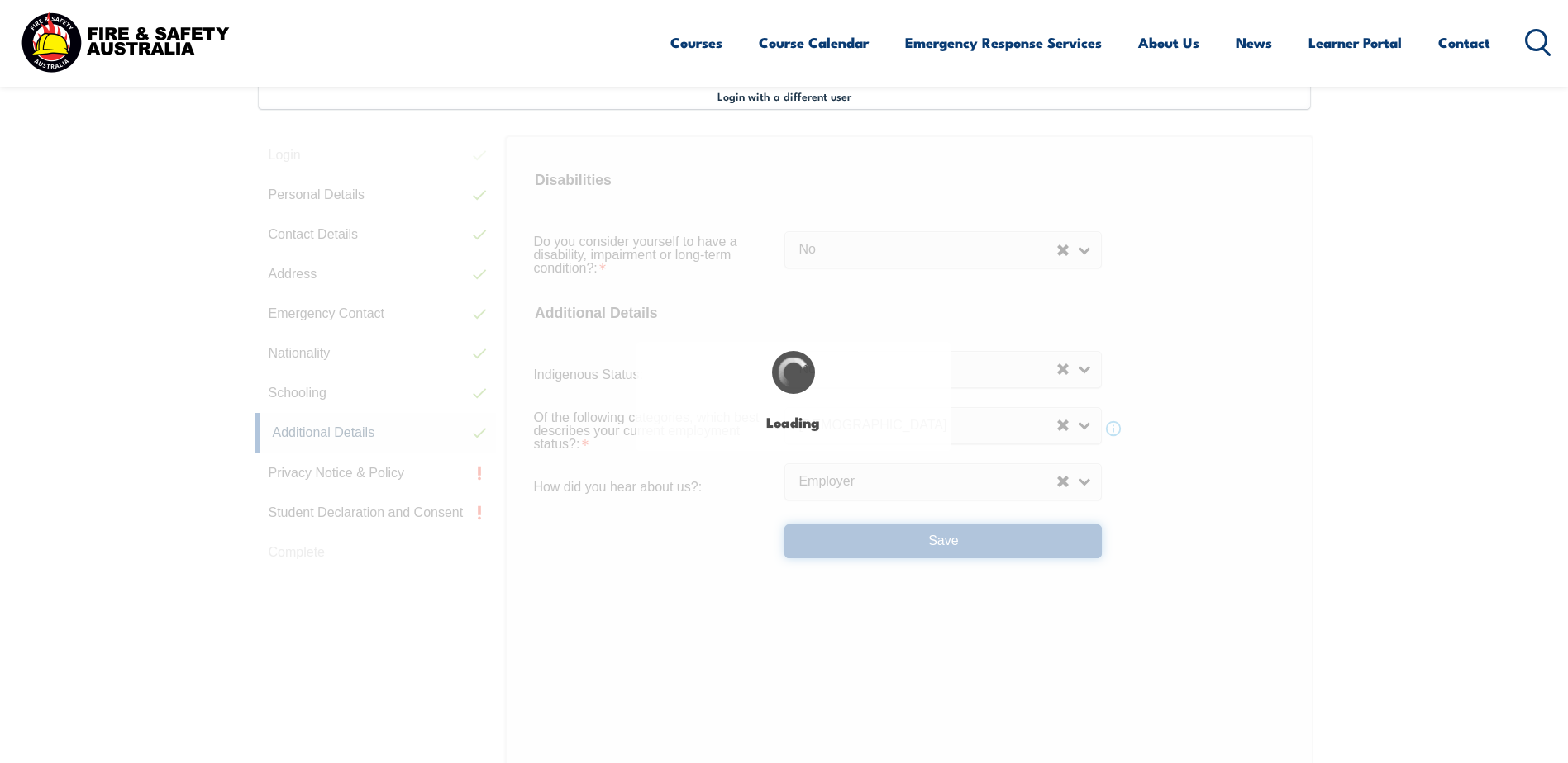
select select "false"
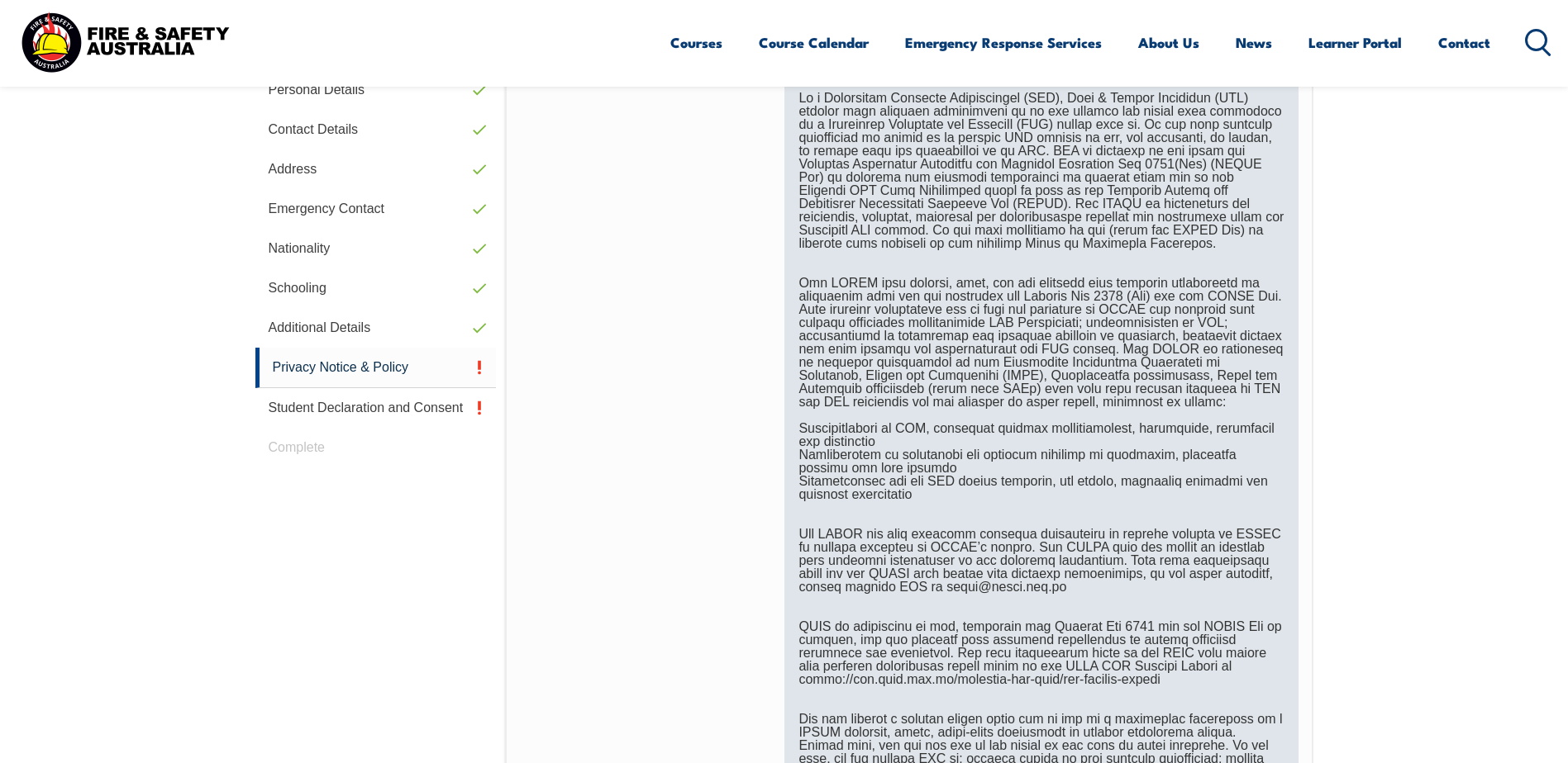
scroll to position [946, 0]
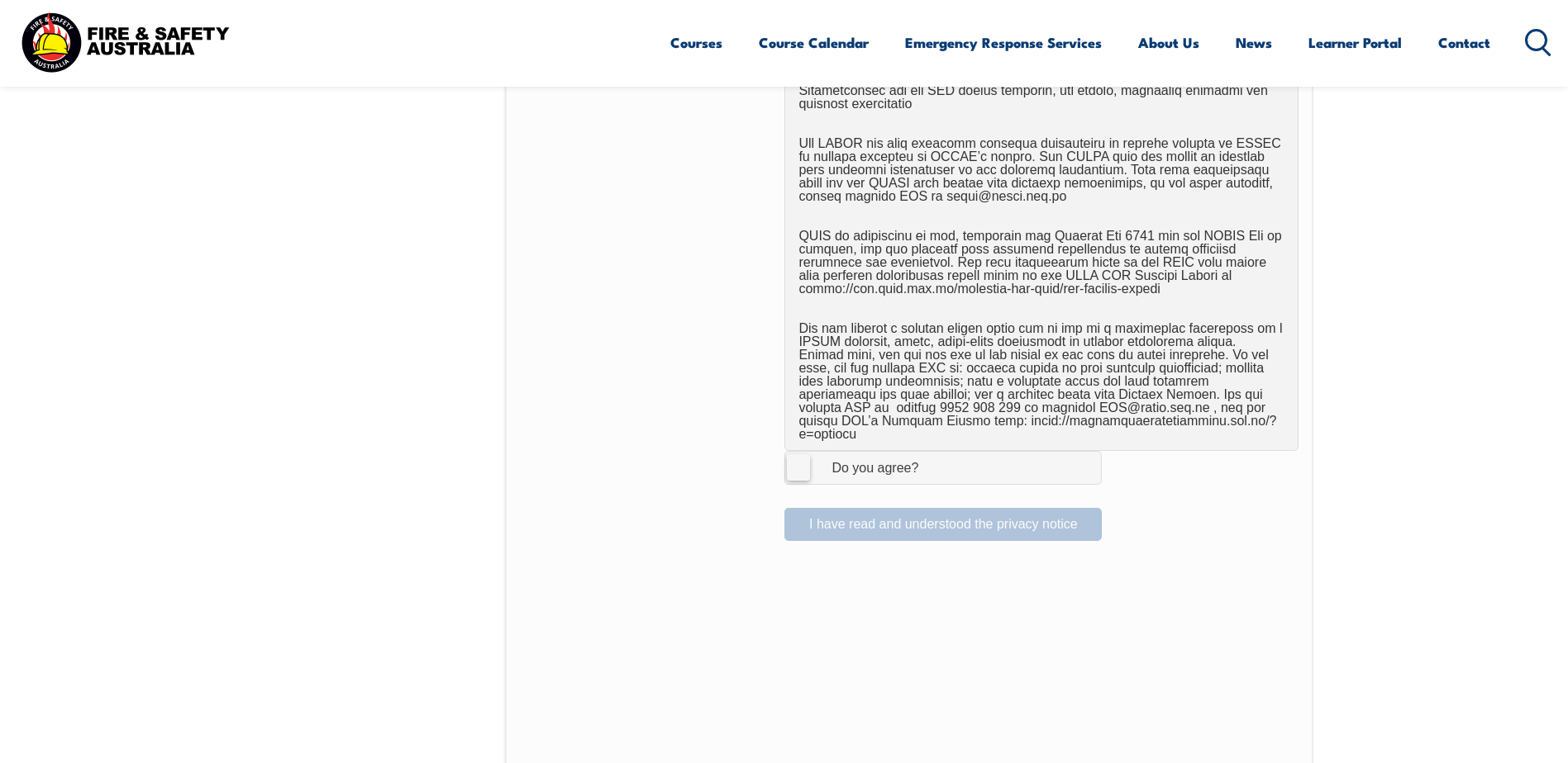
click at [800, 452] on label "I Agree Do you agree?" at bounding box center [942, 467] width 318 height 33
click at [931, 452] on input "I Agree Do you agree?" at bounding box center [945, 467] width 28 height 32
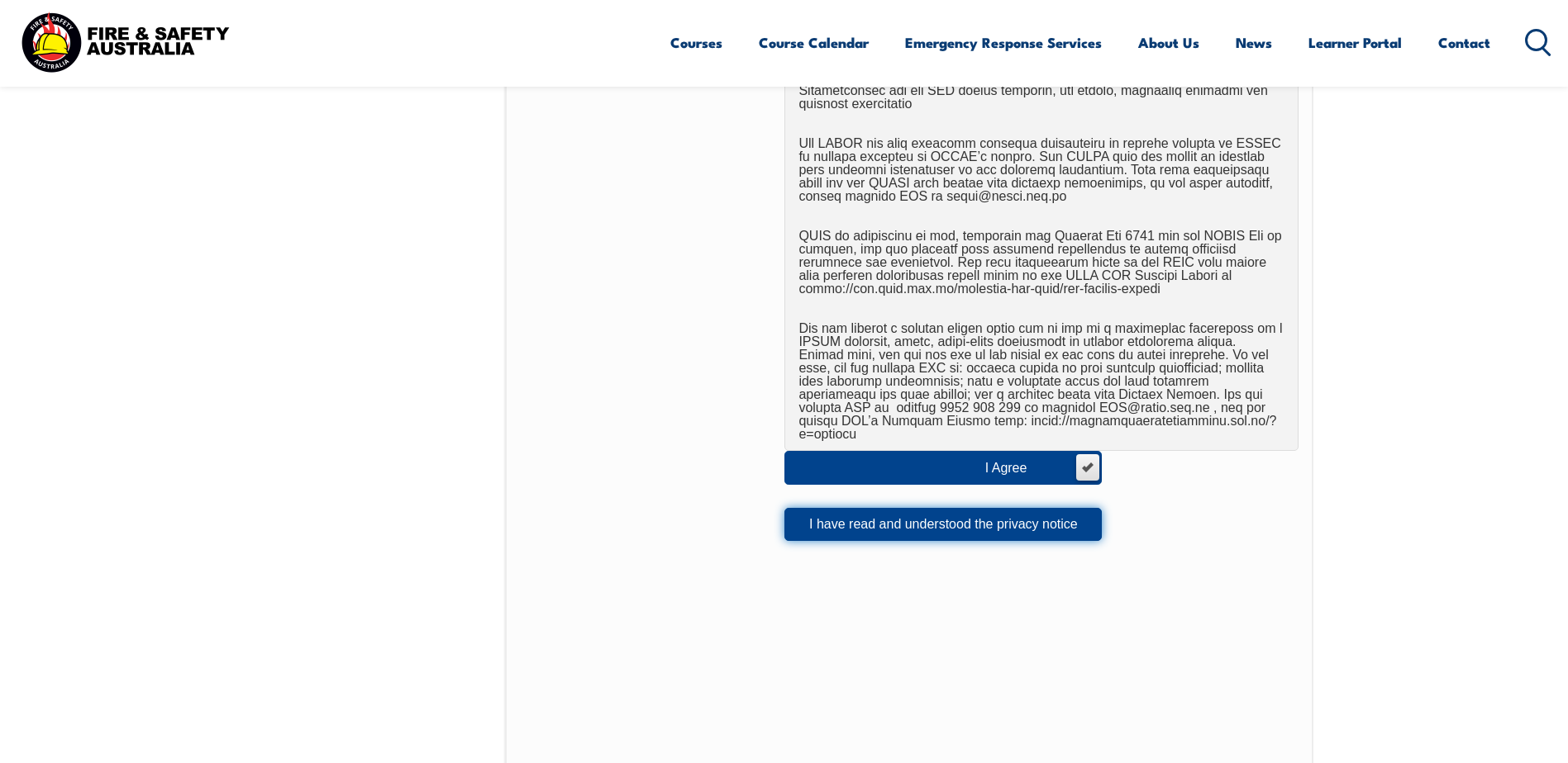
click at [992, 510] on button "I have read and understood the privacy notice" at bounding box center [942, 524] width 318 height 33
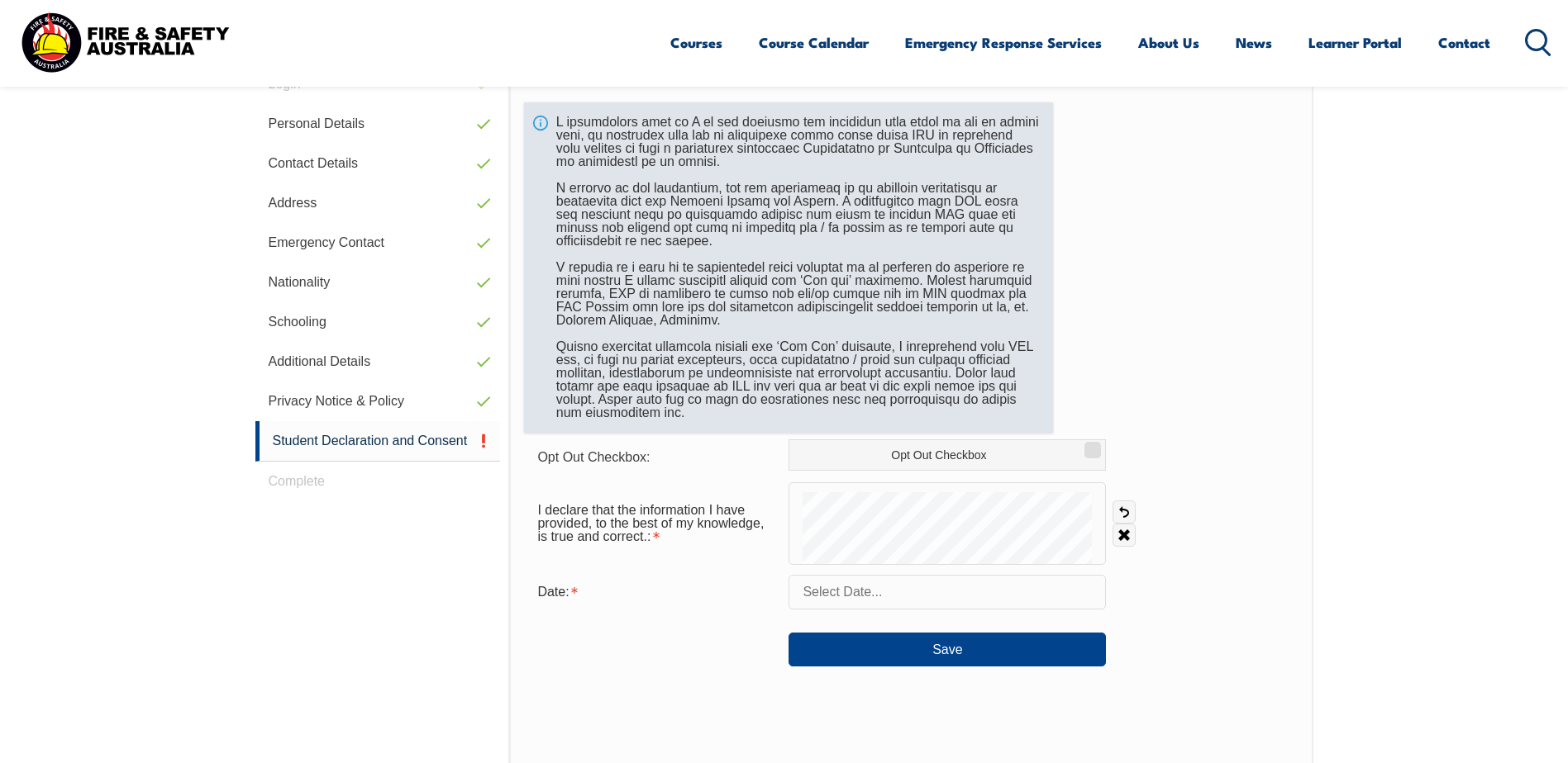
scroll to position [450, 0]
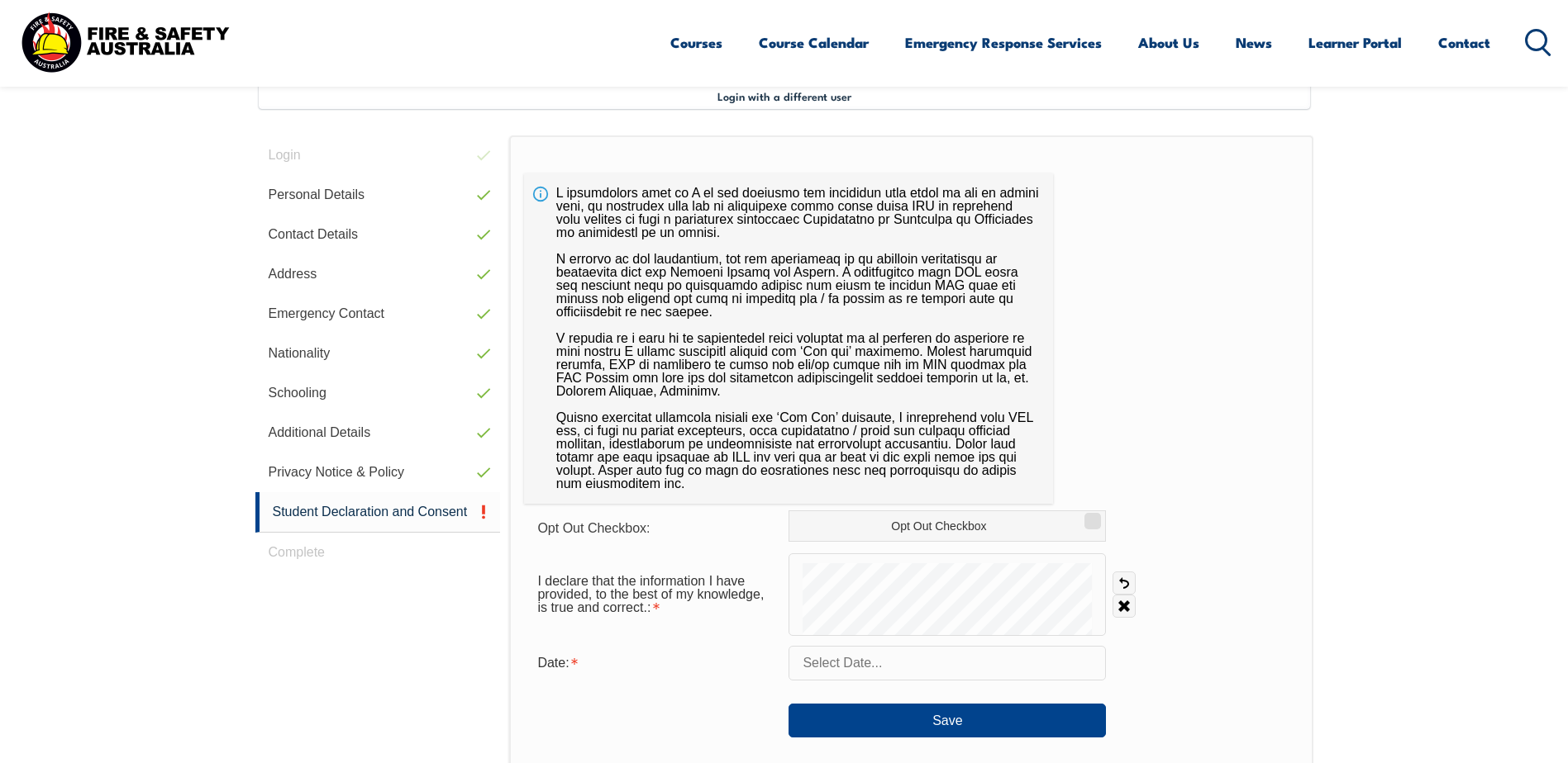
click at [951, 673] on input "text" at bounding box center [947, 663] width 318 height 35
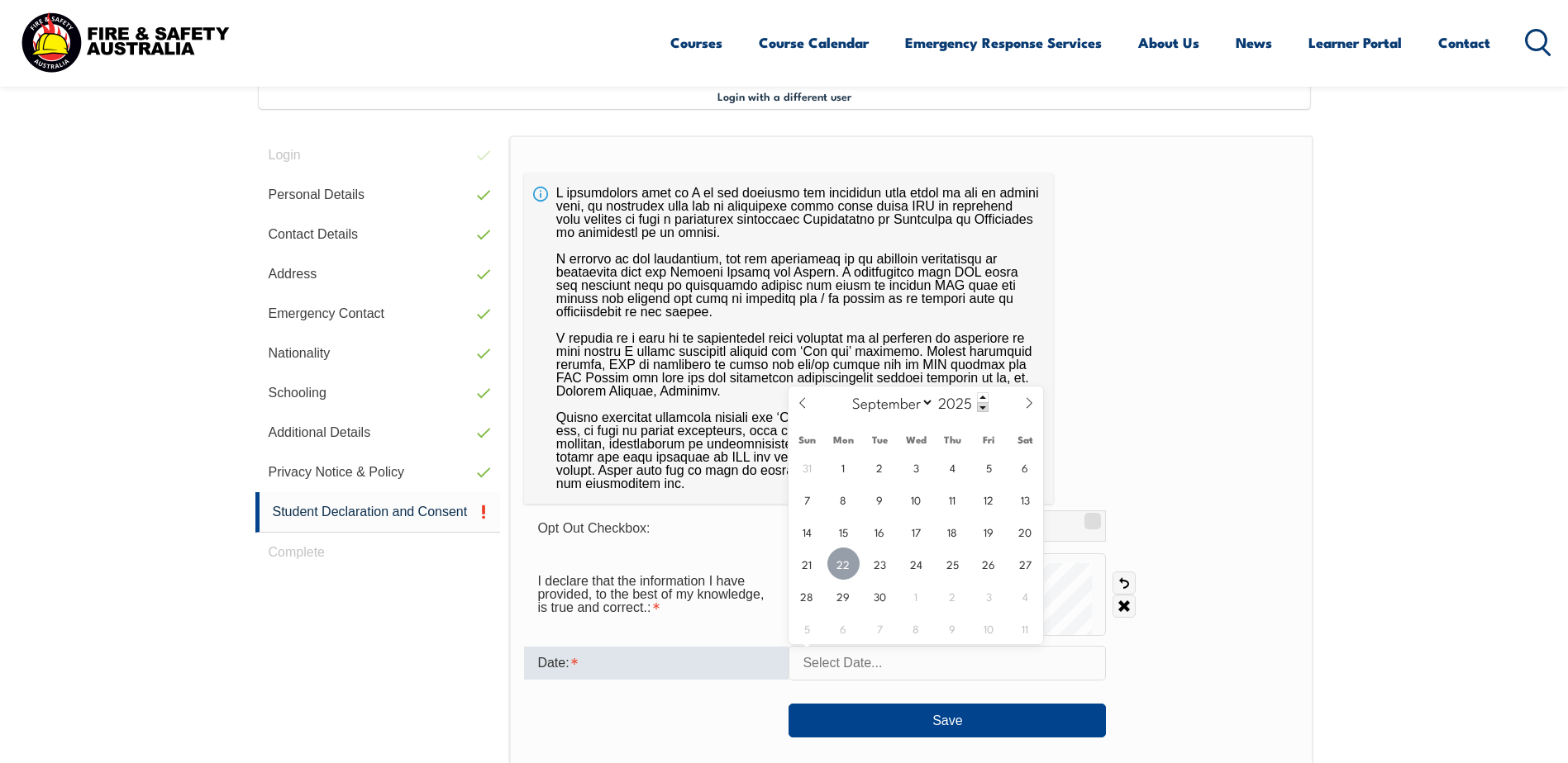
click at [842, 568] on span "22" at bounding box center [844, 564] width 33 height 33
type input "September 22, 2025"
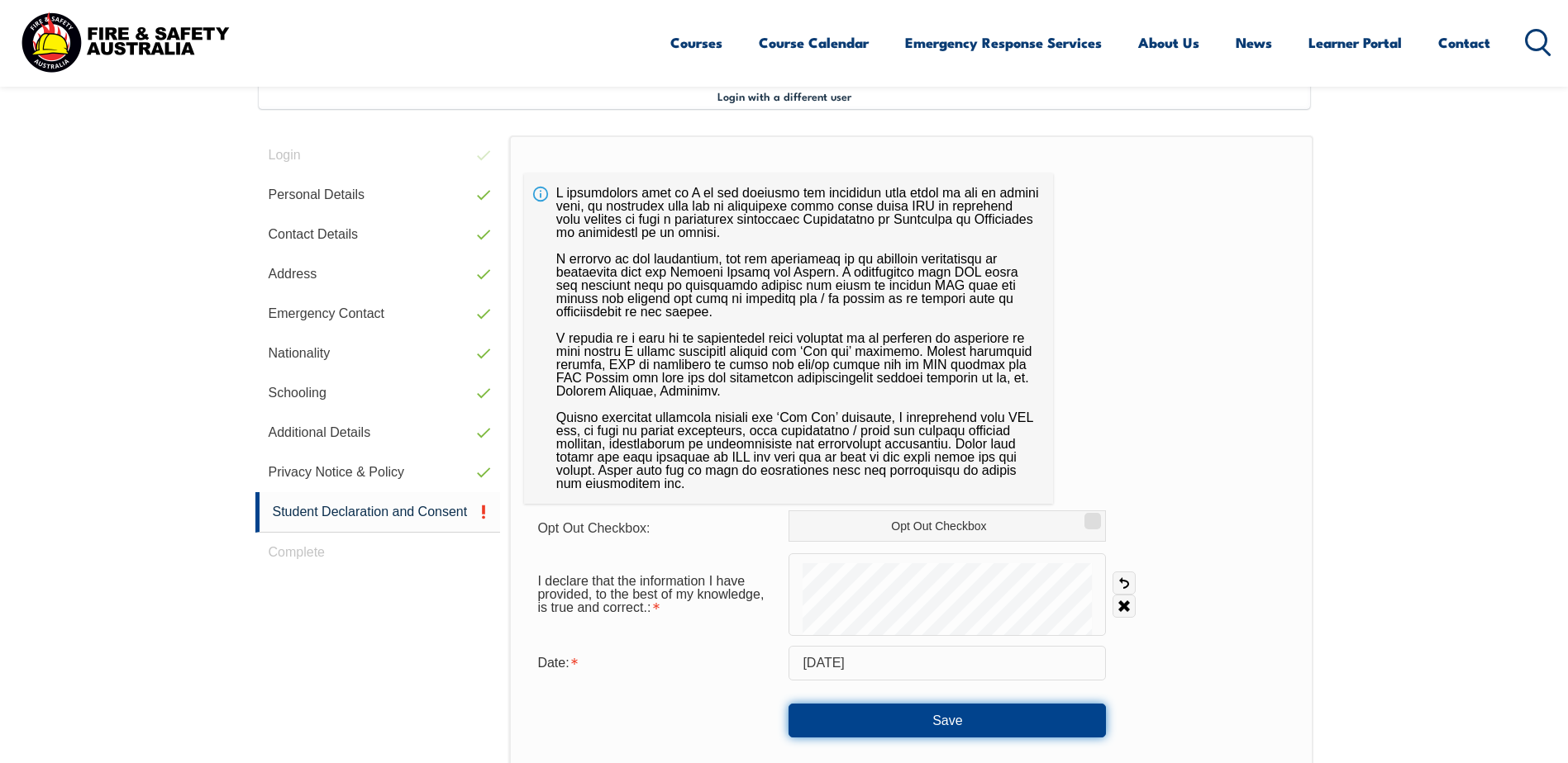
click at [962, 720] on button "Save" at bounding box center [947, 720] width 318 height 33
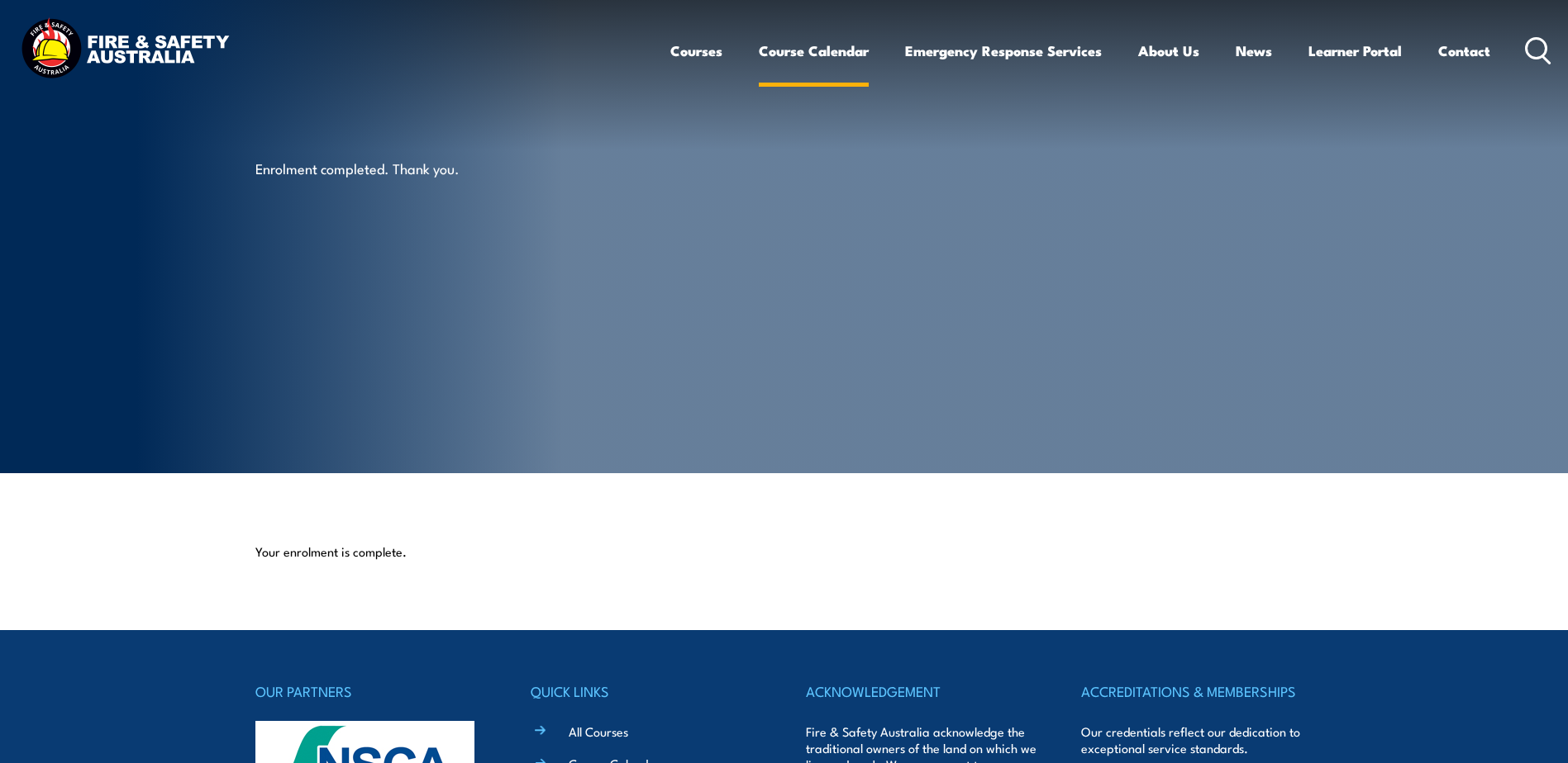
click at [772, 51] on link "Course Calendar" at bounding box center [814, 50] width 110 height 44
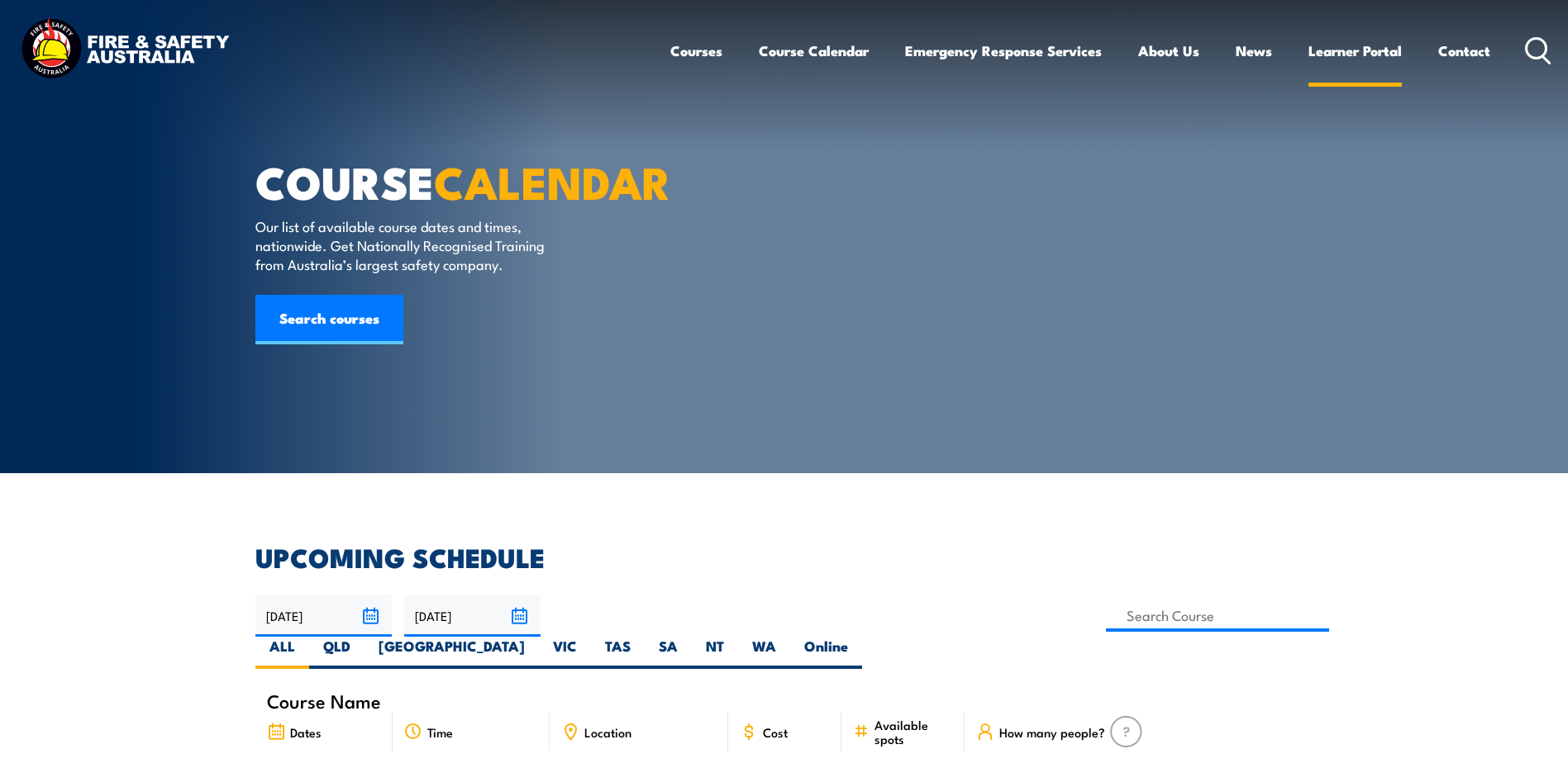
click at [1339, 51] on link "Learner Portal" at bounding box center [1355, 50] width 93 height 44
